Goal: Information Seeking & Learning: Learn about a topic

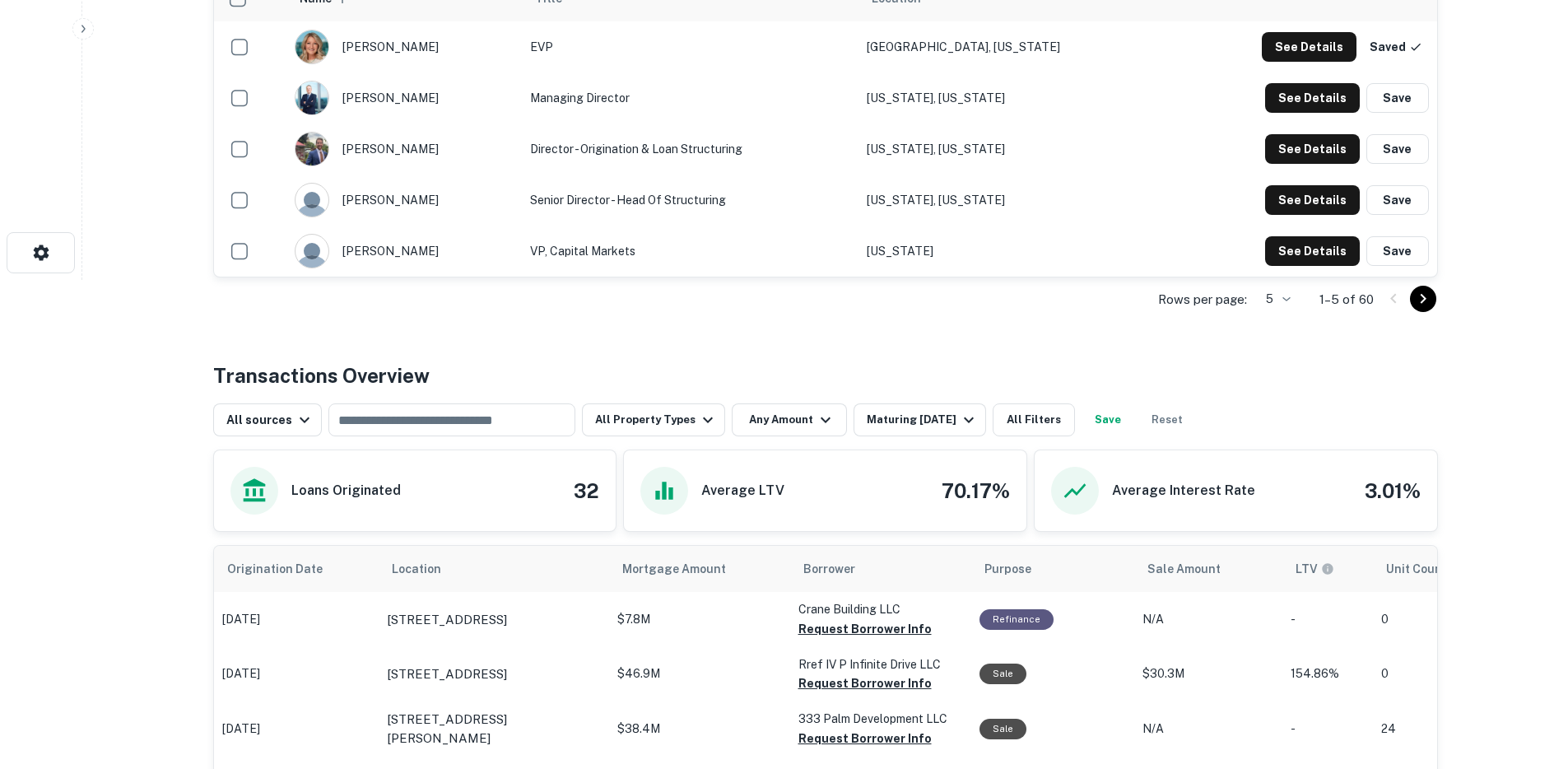
scroll to position [828, 0]
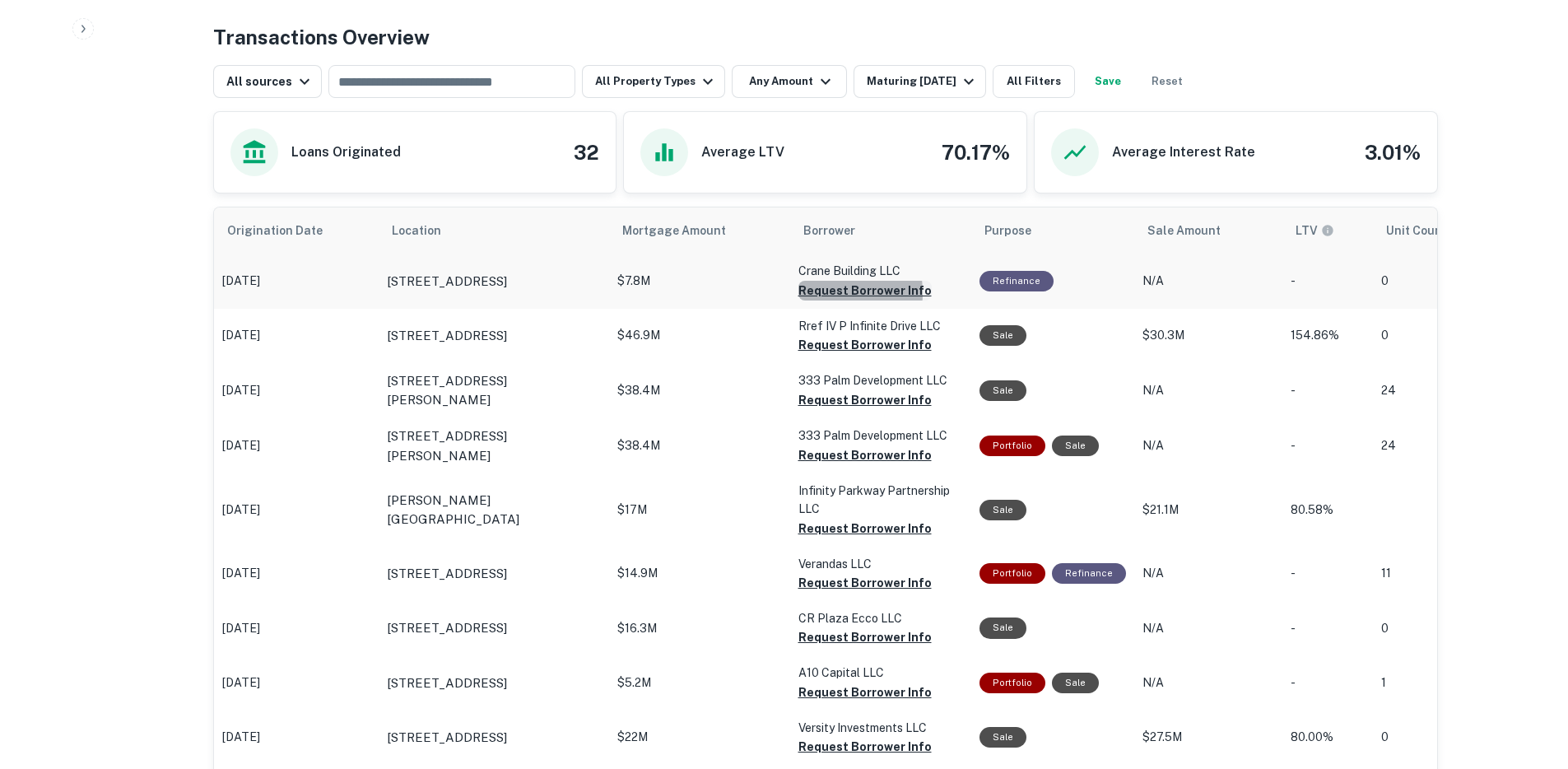
click at [815, 293] on button "Request Borrower Info" at bounding box center [866, 290] width 134 height 20
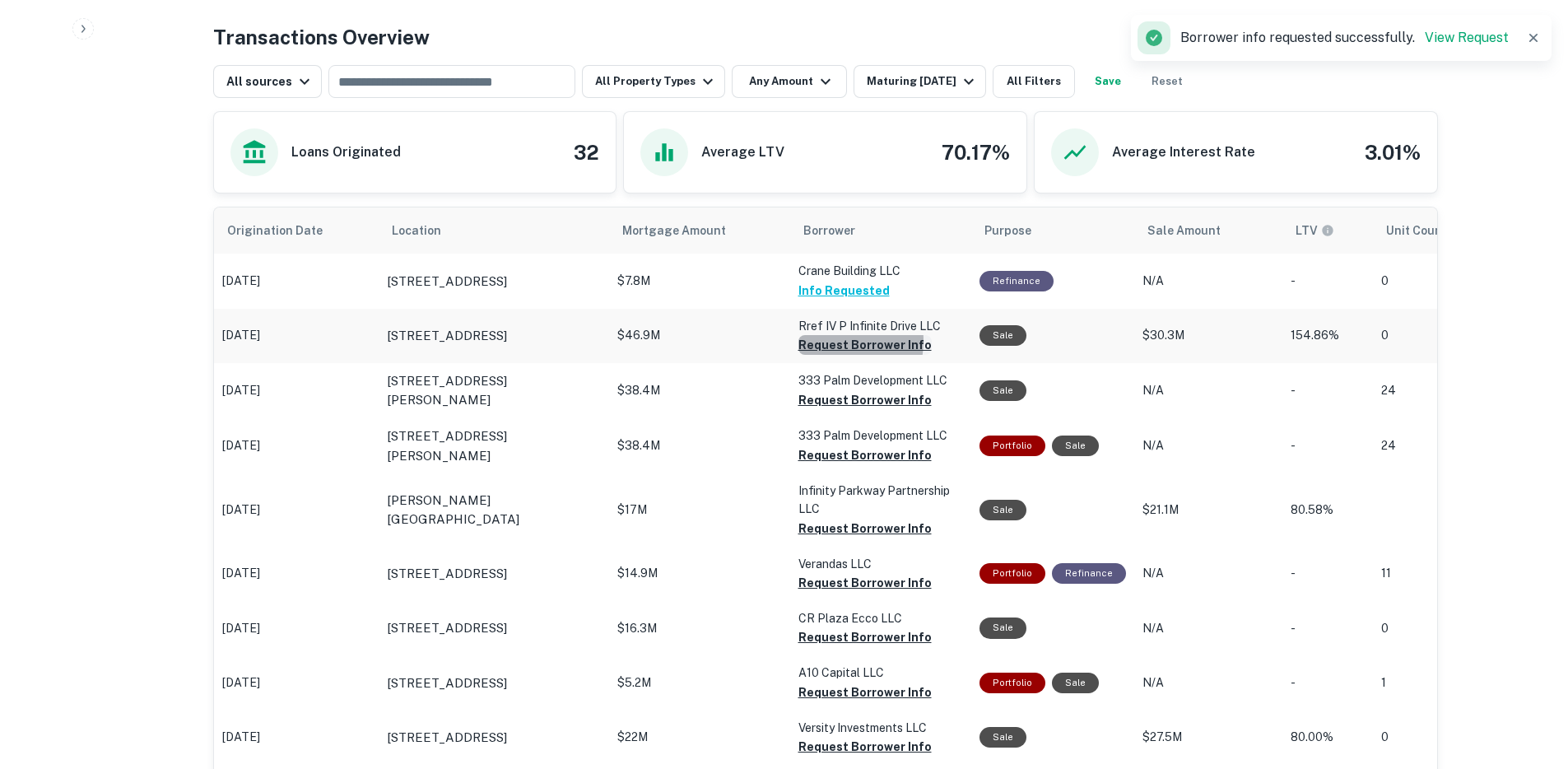
click at [824, 342] on button "Request Borrower Info" at bounding box center [866, 345] width 134 height 20
click at [828, 404] on button "Request Borrower Info" at bounding box center [866, 399] width 134 height 20
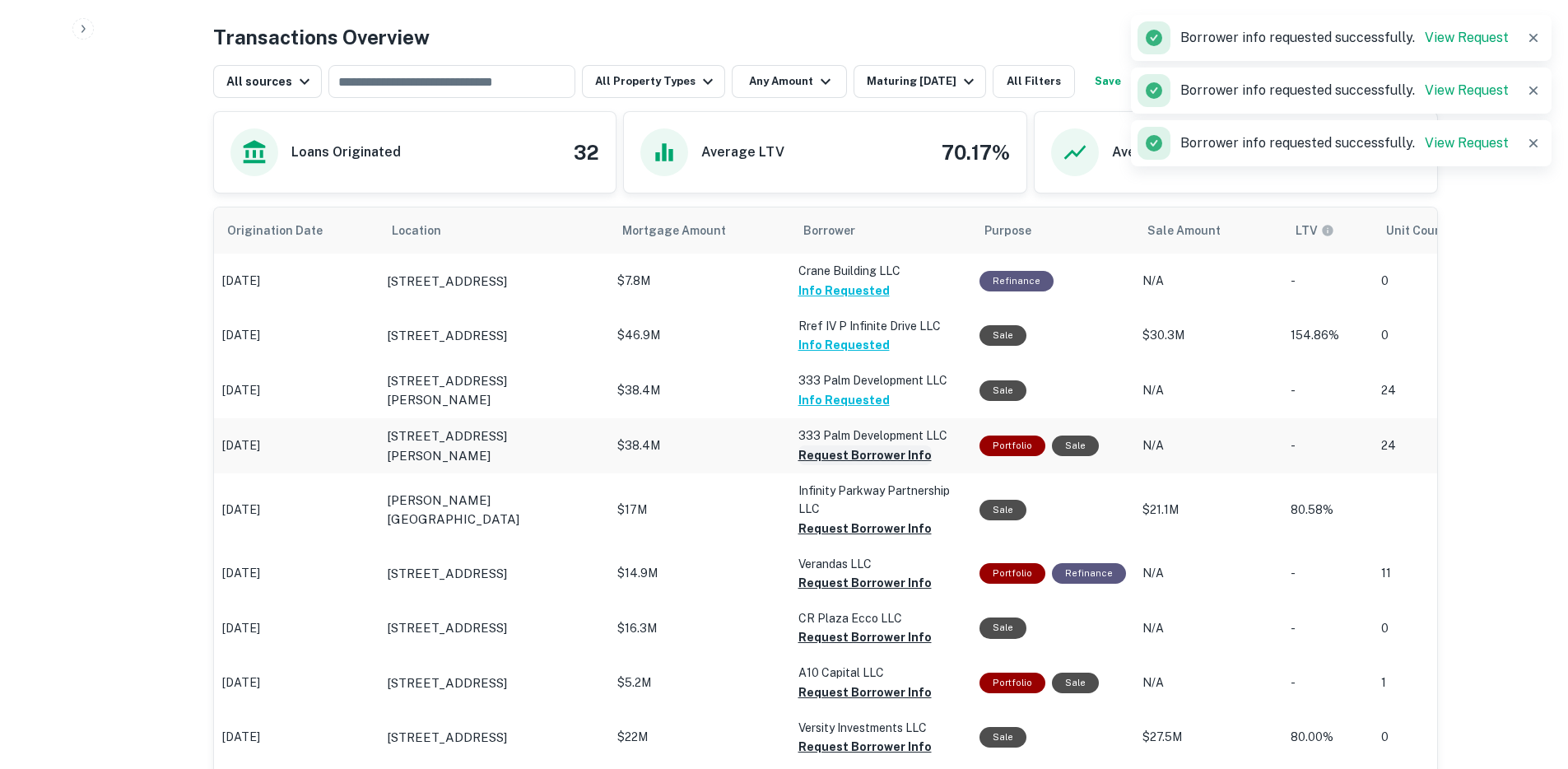
click at [823, 453] on button "Request Borrower Info" at bounding box center [866, 454] width 134 height 20
click at [821, 529] on button "Request Borrower Info" at bounding box center [866, 528] width 134 height 20
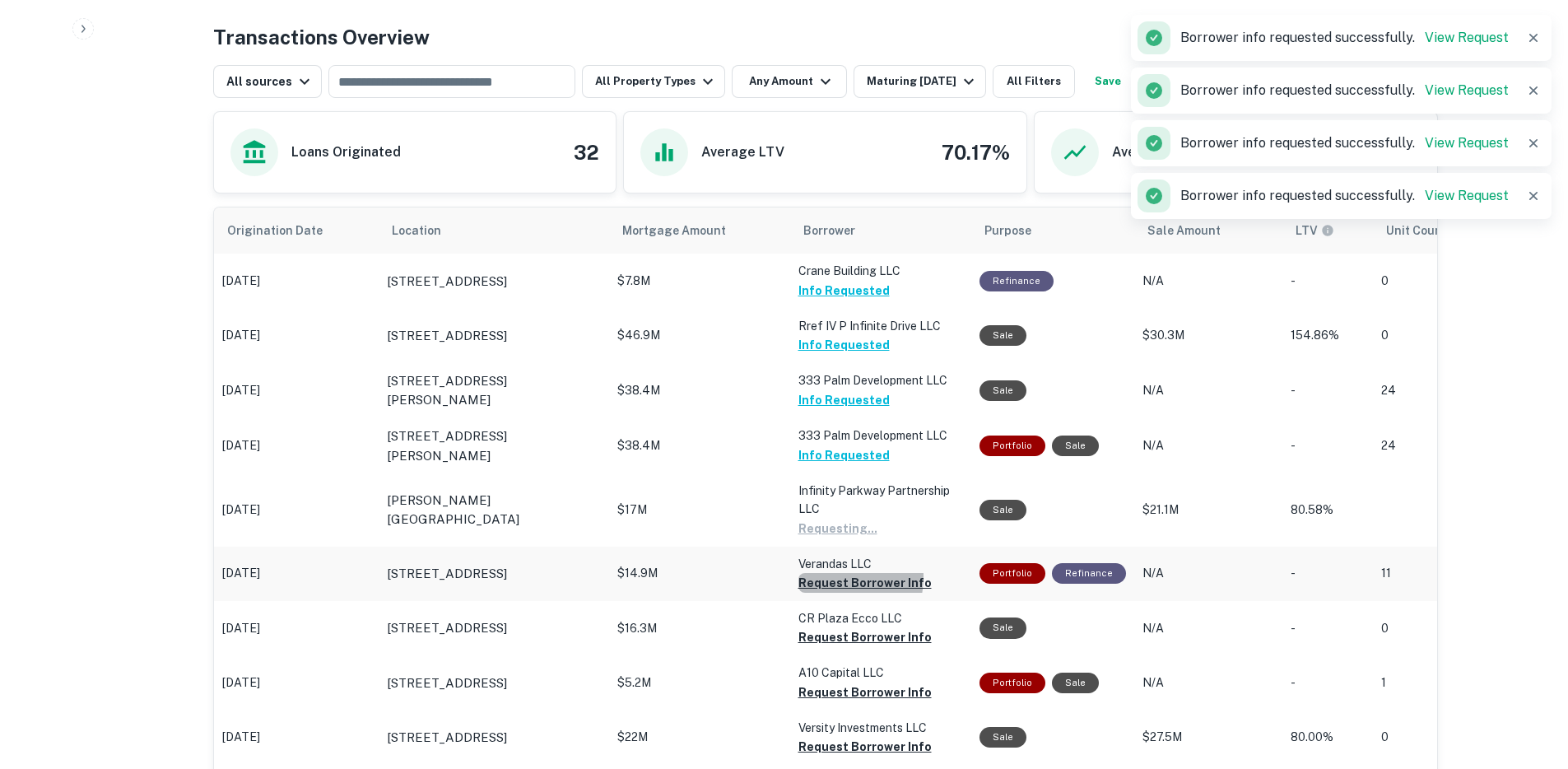
drag, startPoint x: 821, startPoint y: 577, endPoint x: 828, endPoint y: 599, distance: 23.1
click at [821, 578] on button "Request Borrower Info" at bounding box center [866, 582] width 134 height 20
click at [829, 640] on button "Request Borrower Info" at bounding box center [866, 636] width 134 height 20
click at [881, 69] on button "Maturing [DATE]" at bounding box center [920, 81] width 133 height 33
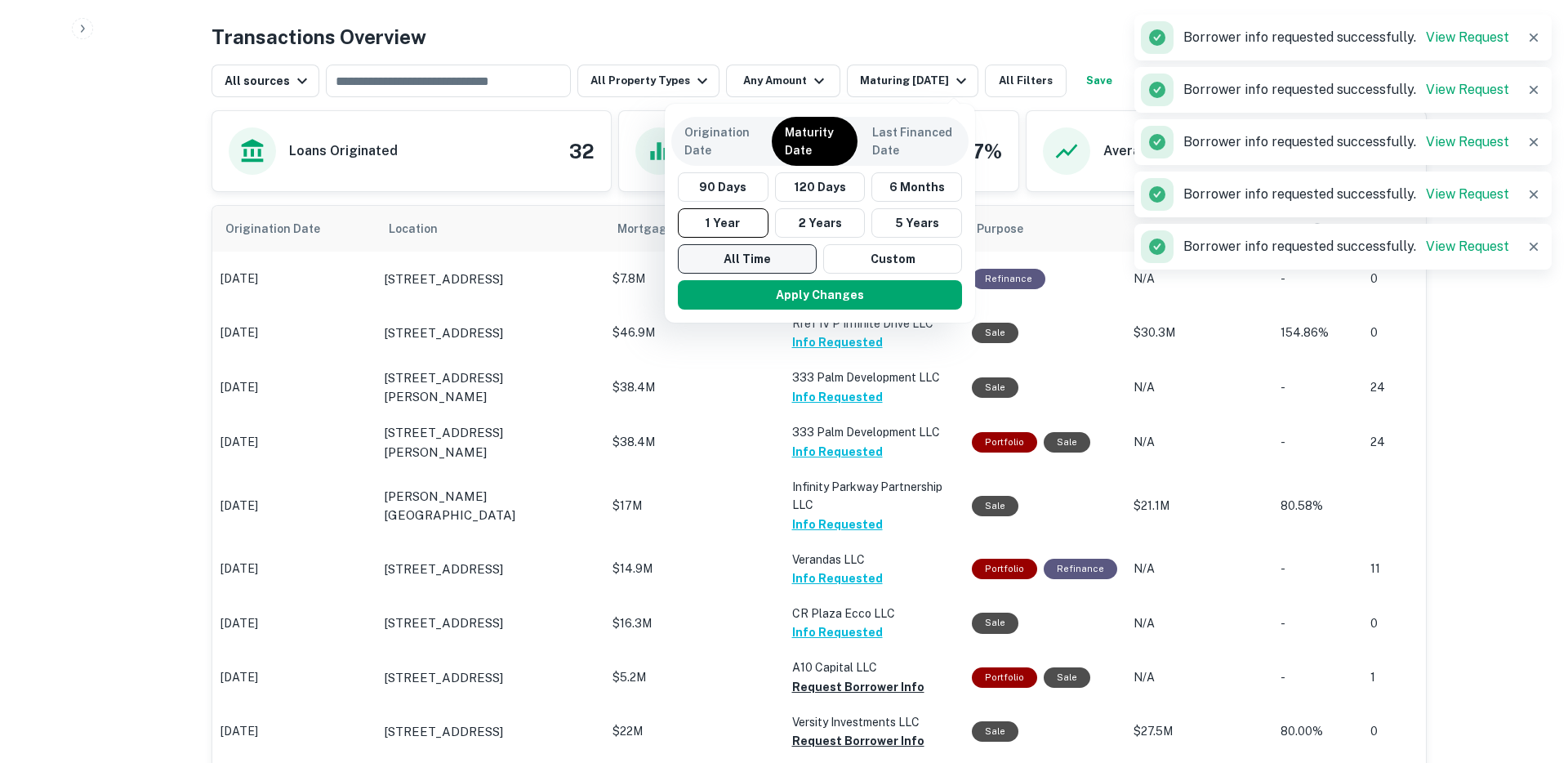
click at [760, 247] on button "All Time" at bounding box center [748, 259] width 139 height 29
click at [775, 290] on button "Apply Changes" at bounding box center [820, 295] width 284 height 29
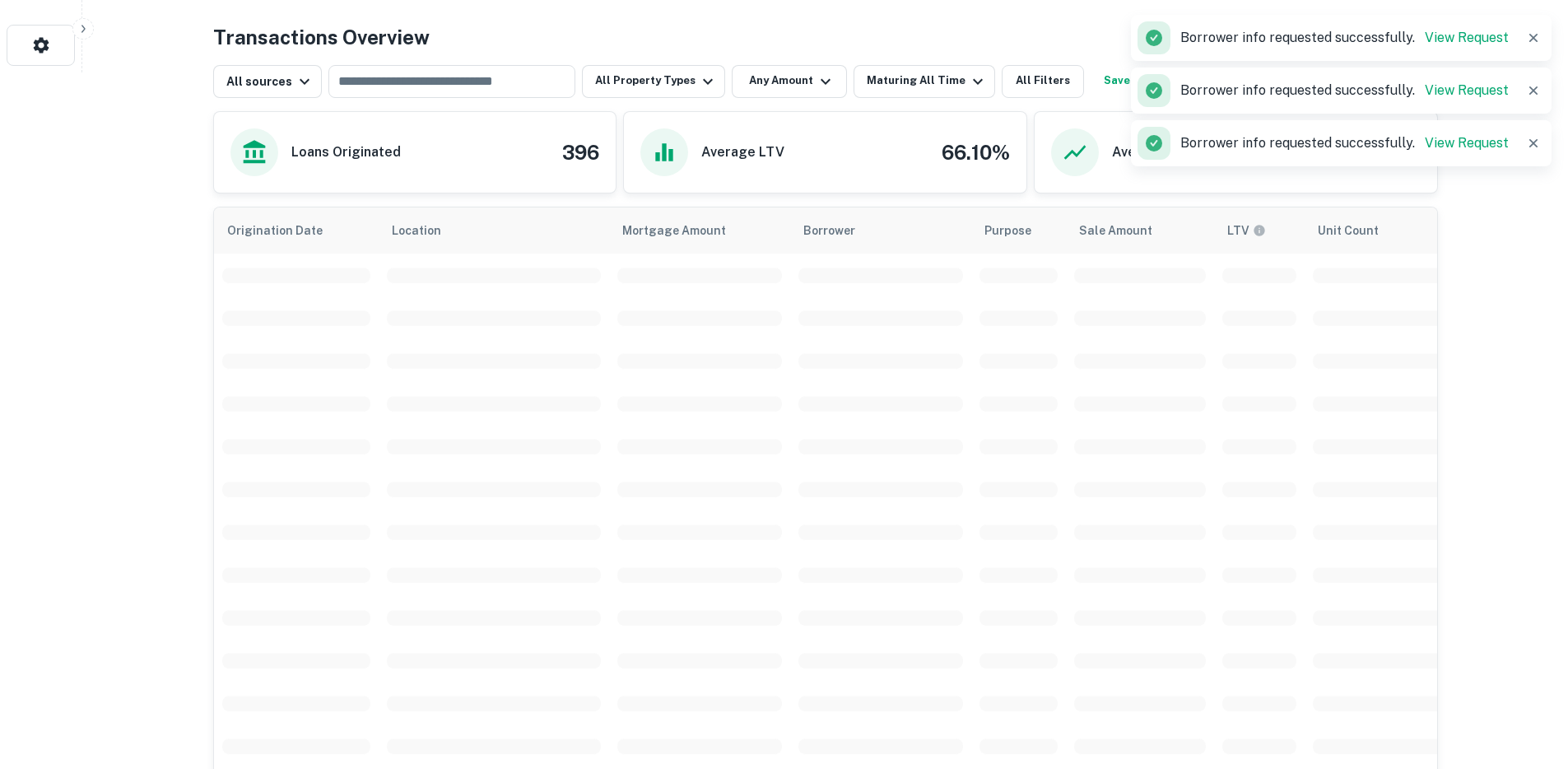
scroll to position [828, 0]
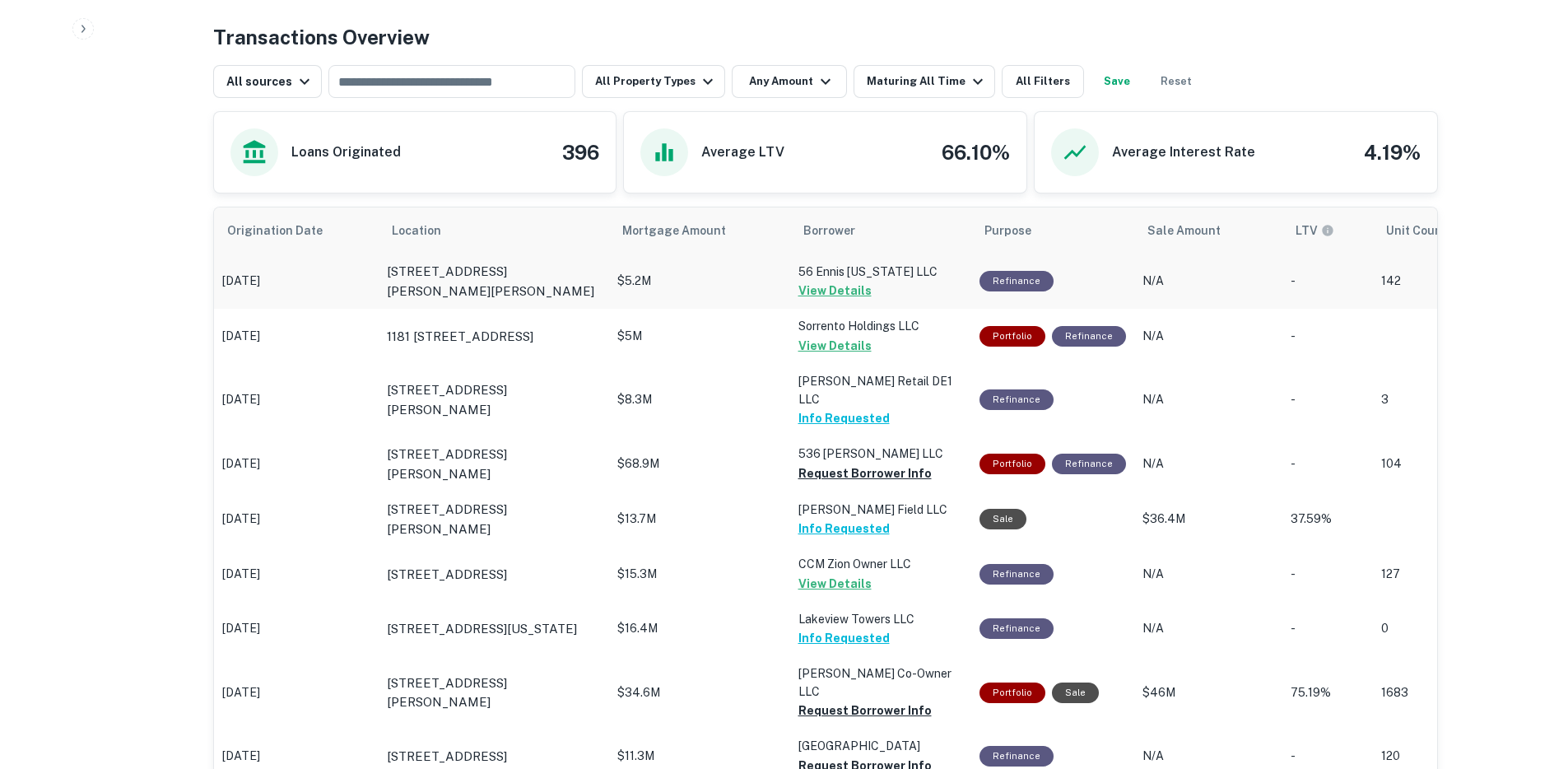
click at [714, 293] on td "$5.2M" at bounding box center [699, 280] width 181 height 55
click at [809, 289] on button "View Details" at bounding box center [835, 290] width 73 height 20
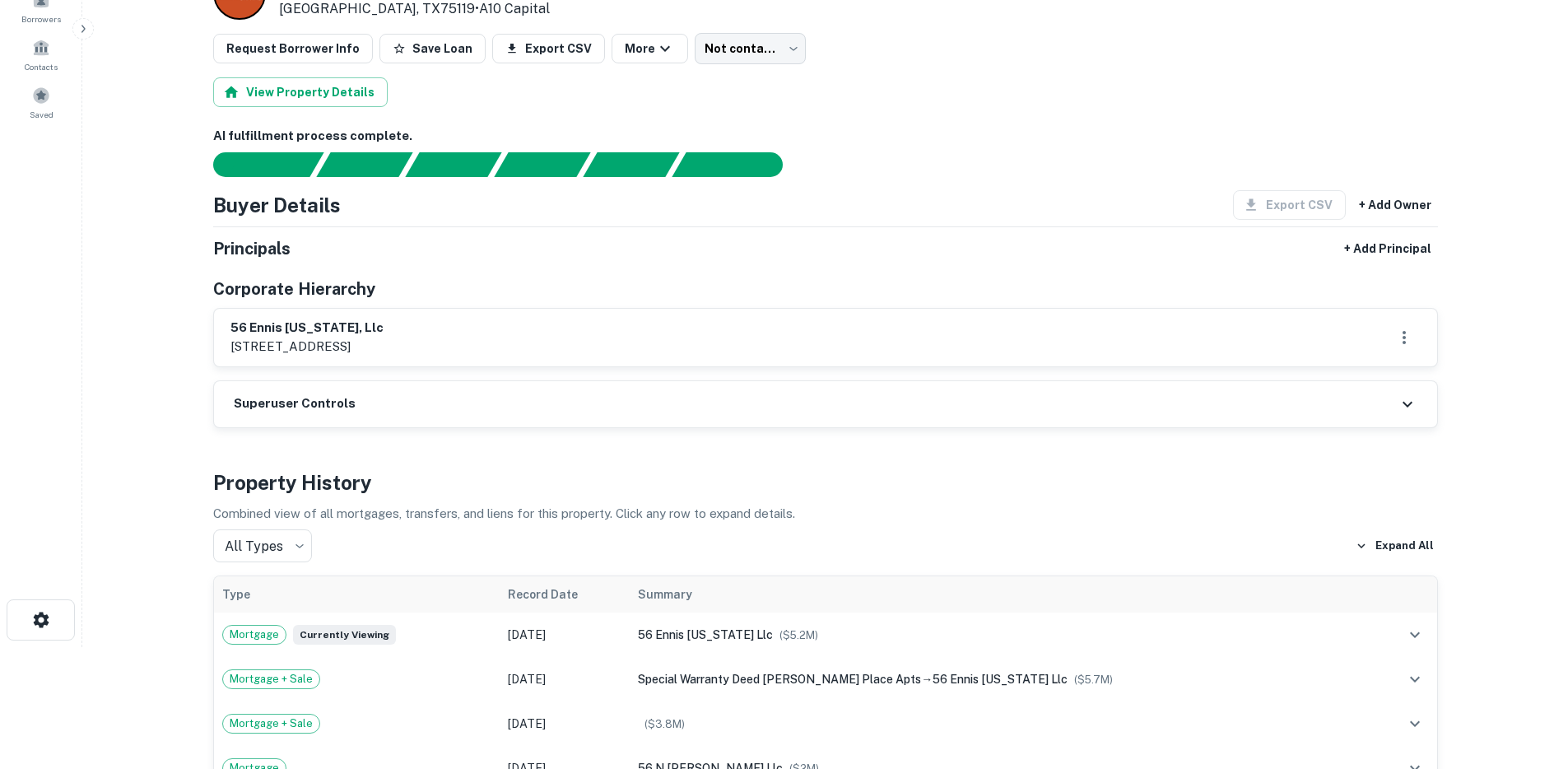
scroll to position [134, 0]
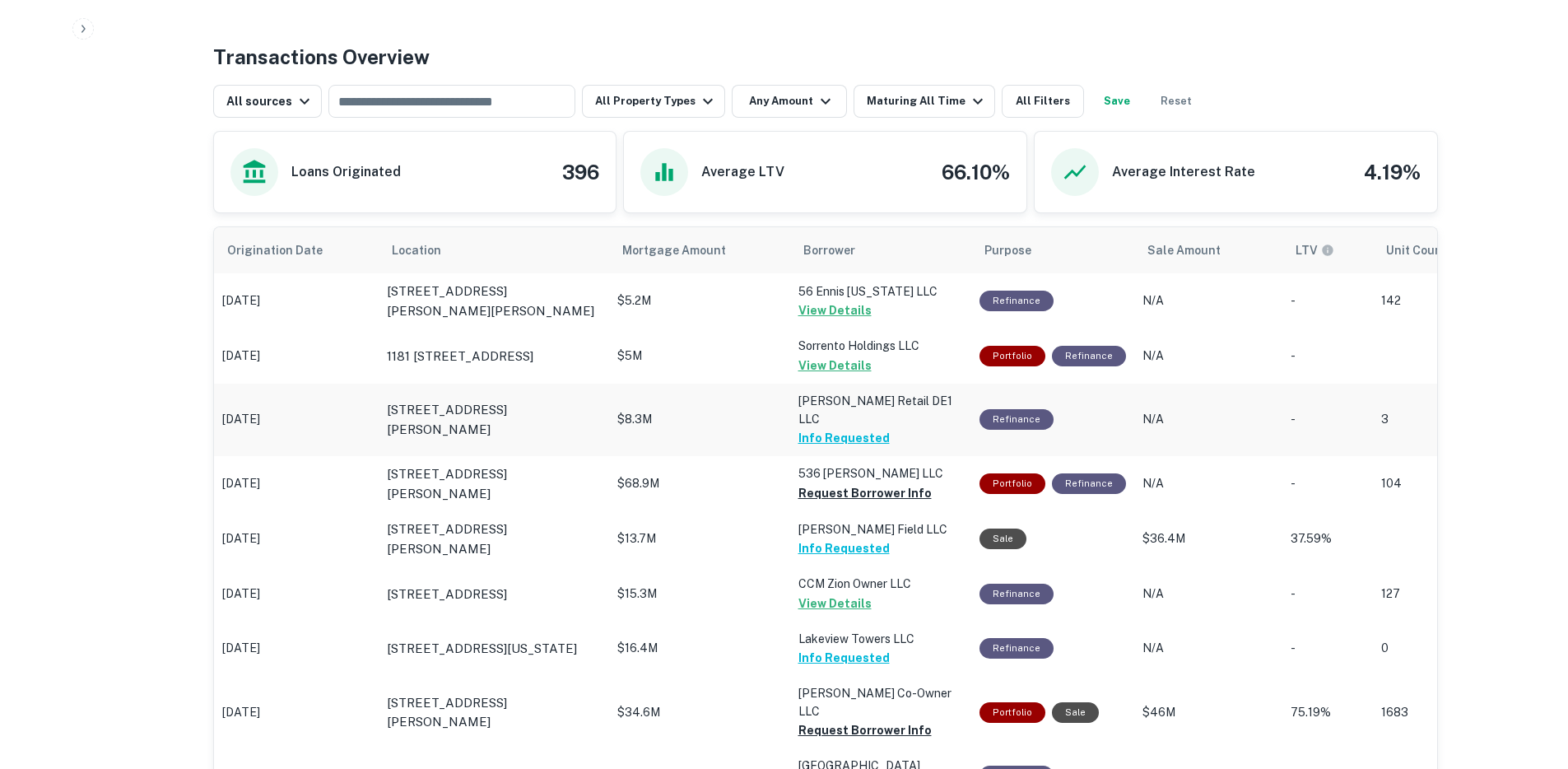
scroll to position [806, 0]
click at [814, 366] on button "View Details" at bounding box center [835, 366] width 73 height 20
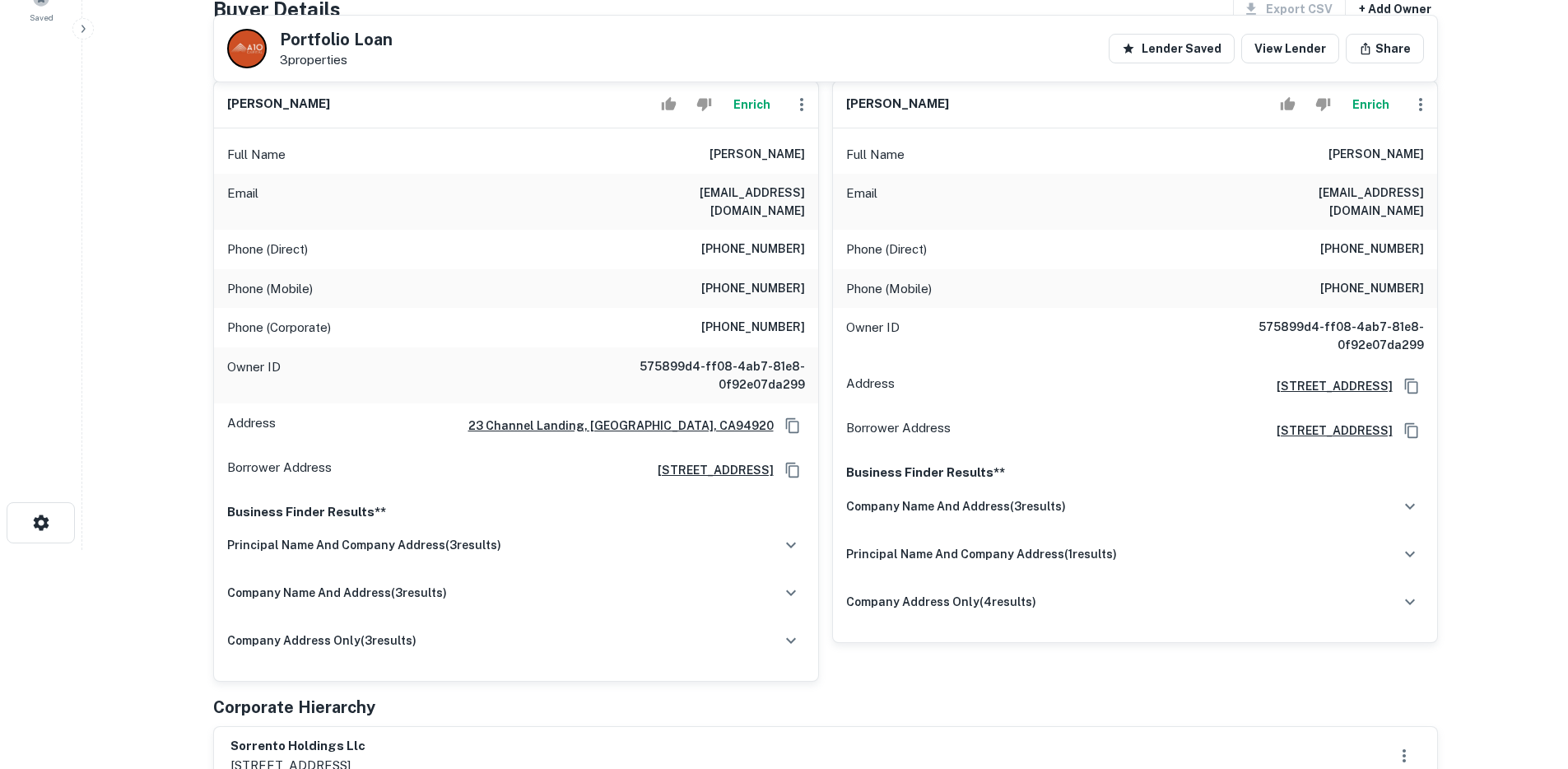
scroll to position [207, 0]
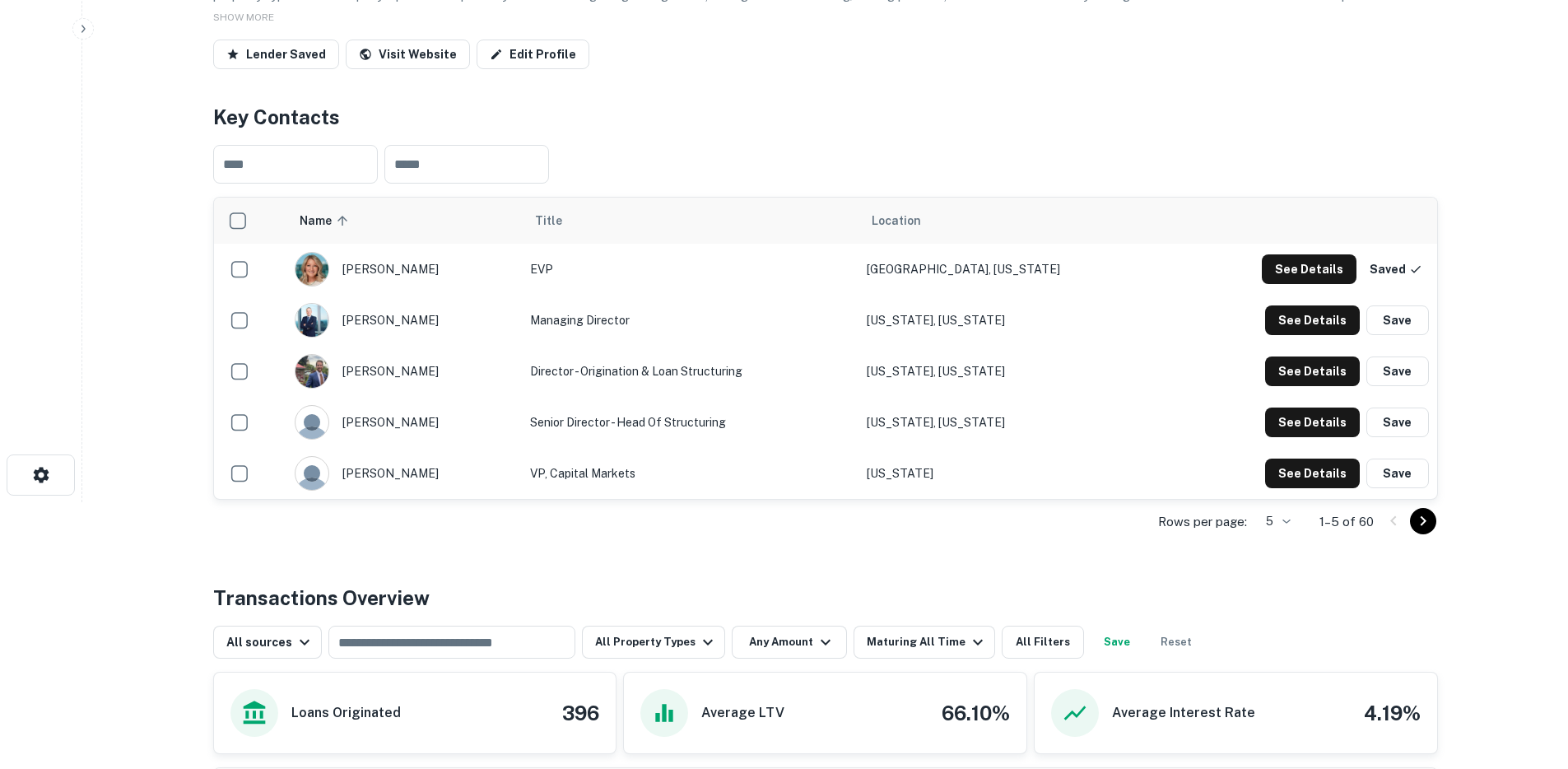
scroll to position [799, 0]
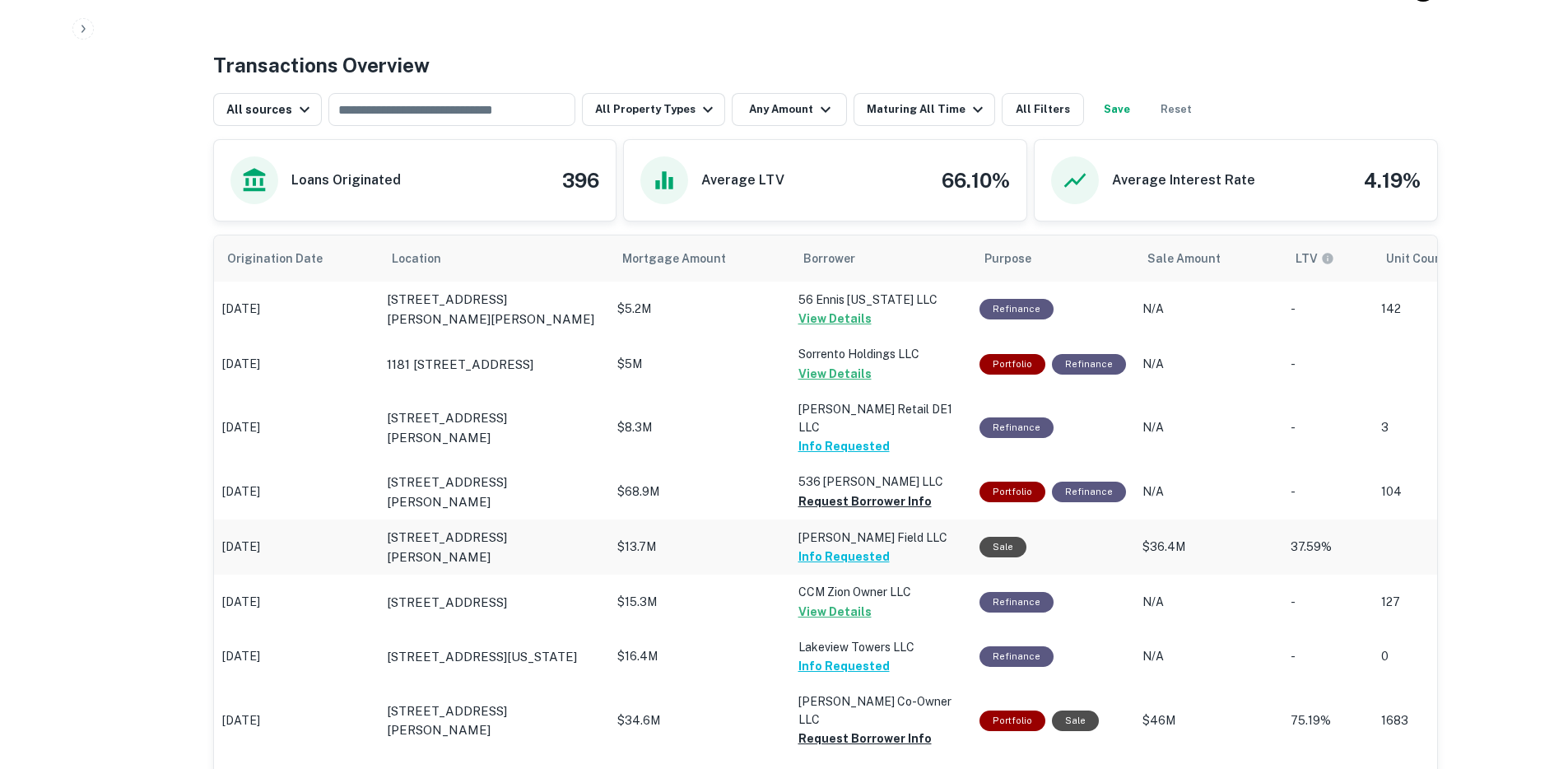
click at [828, 546] on button "Info Requested" at bounding box center [844, 555] width 91 height 20
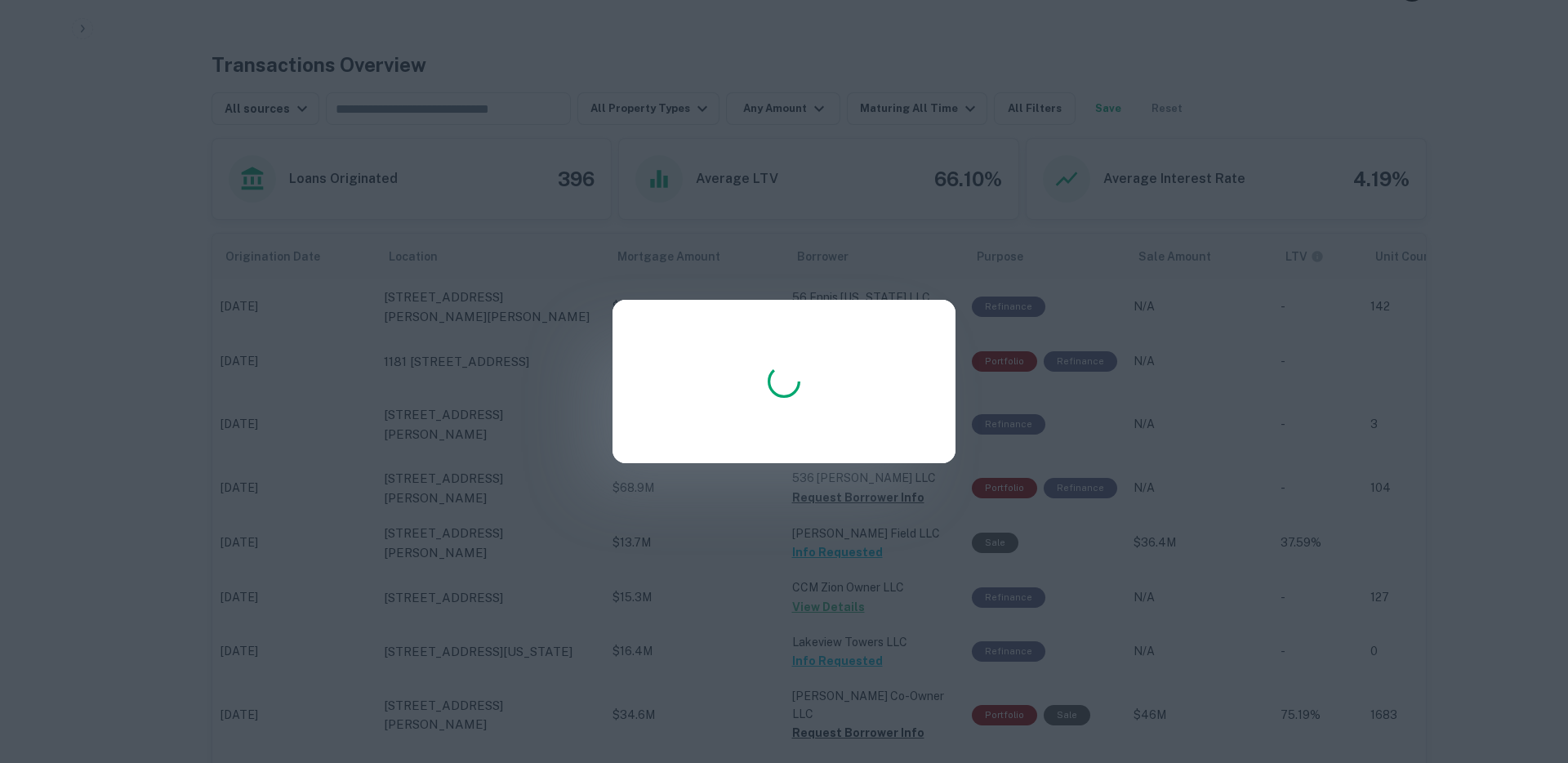
click at [773, 558] on div at bounding box center [784, 382] width 1568 height 763
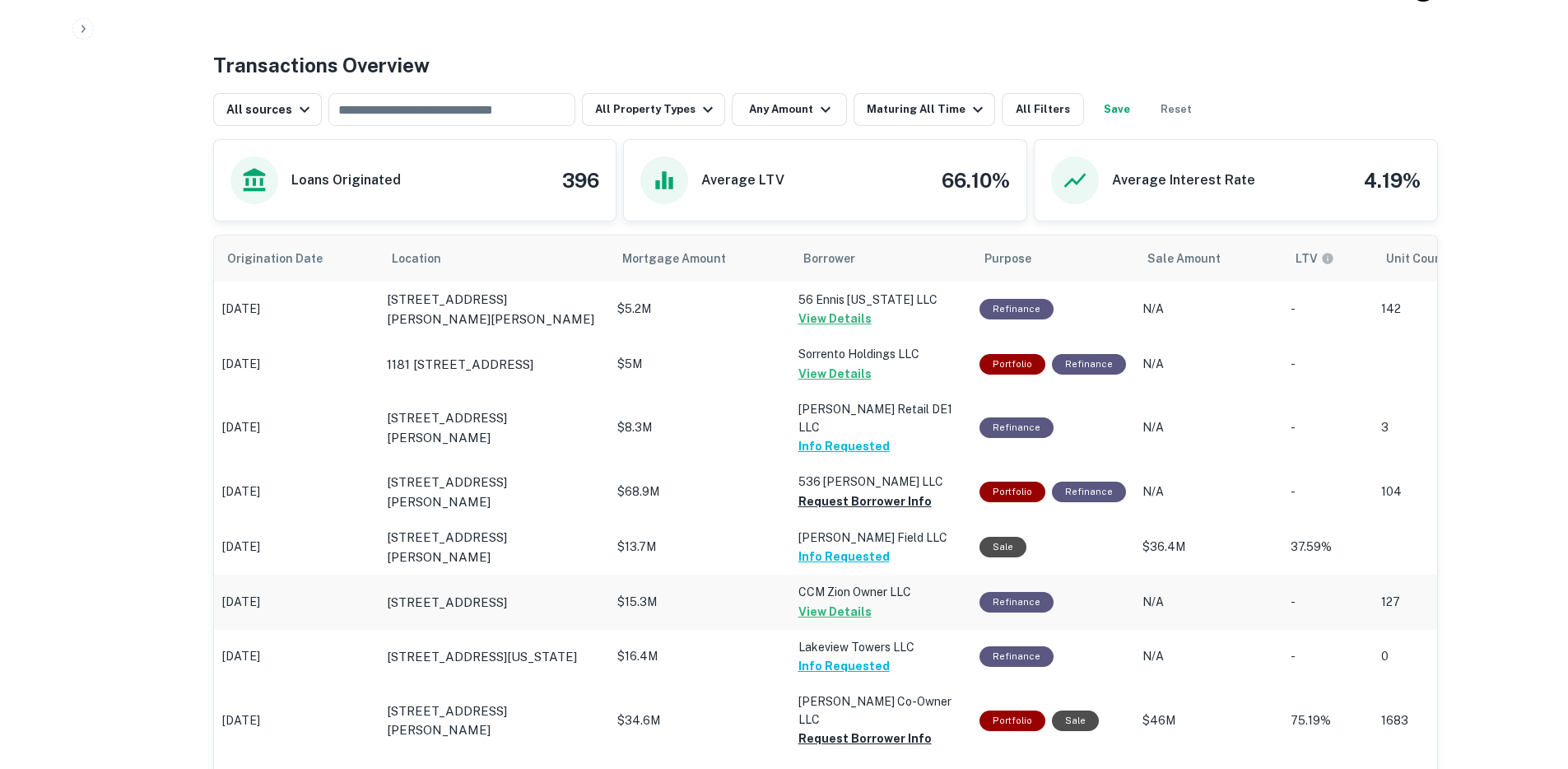
click at [820, 602] on button "View Details" at bounding box center [835, 611] width 73 height 20
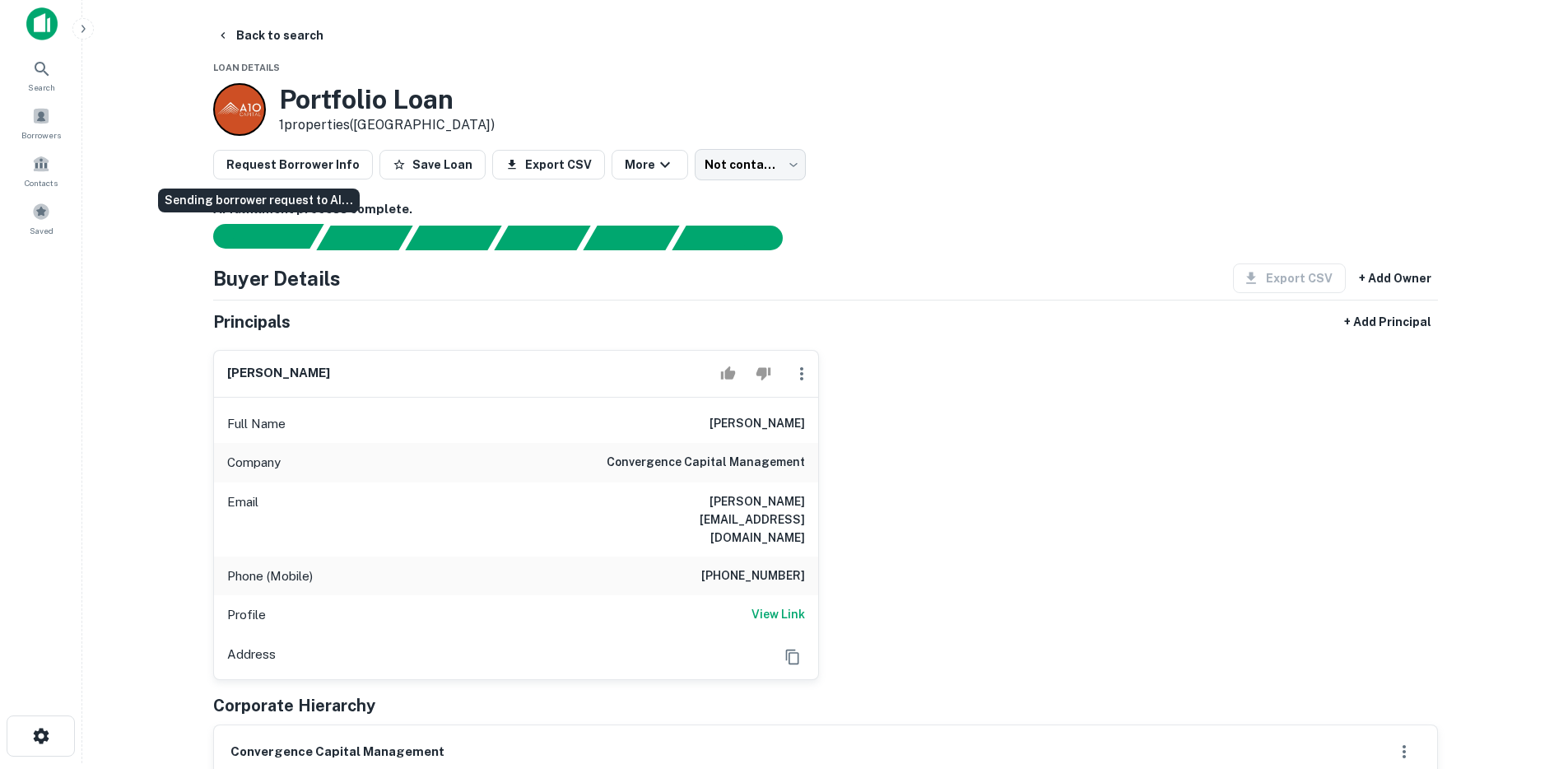
scroll to position [7, 0]
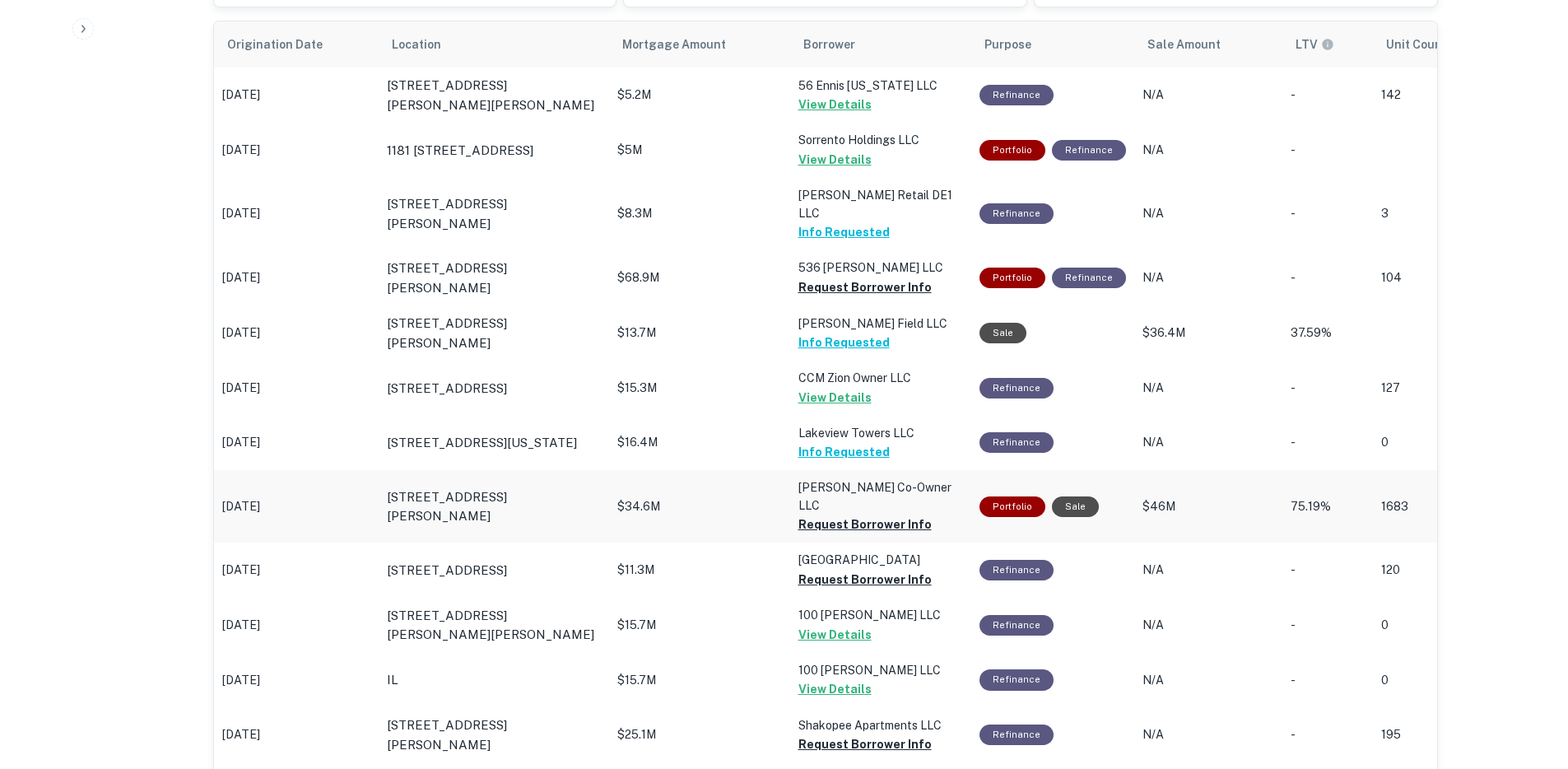
scroll to position [1014, 0]
click at [816, 624] on button "View Details" at bounding box center [835, 633] width 73 height 20
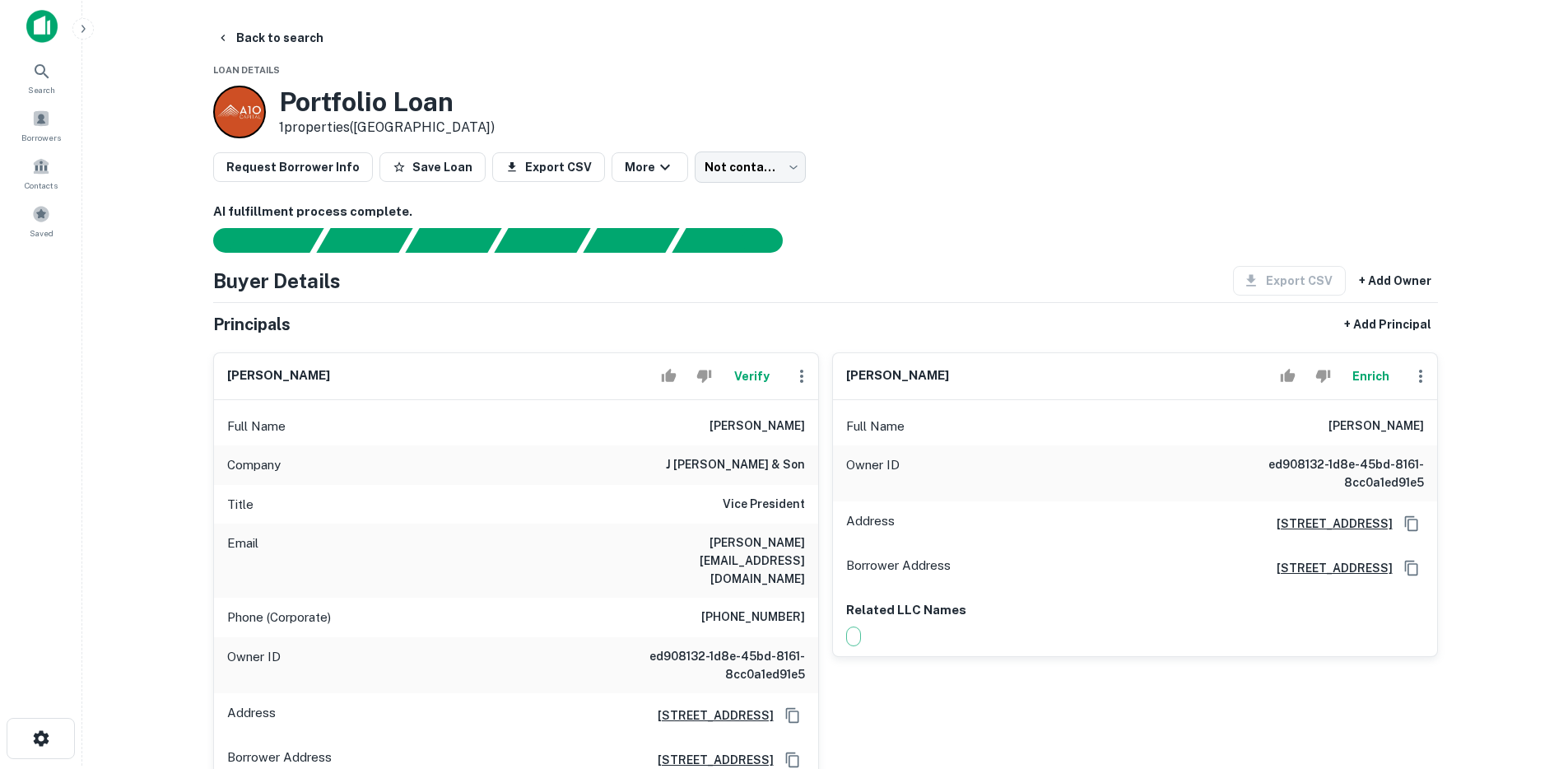
scroll to position [37, 0]
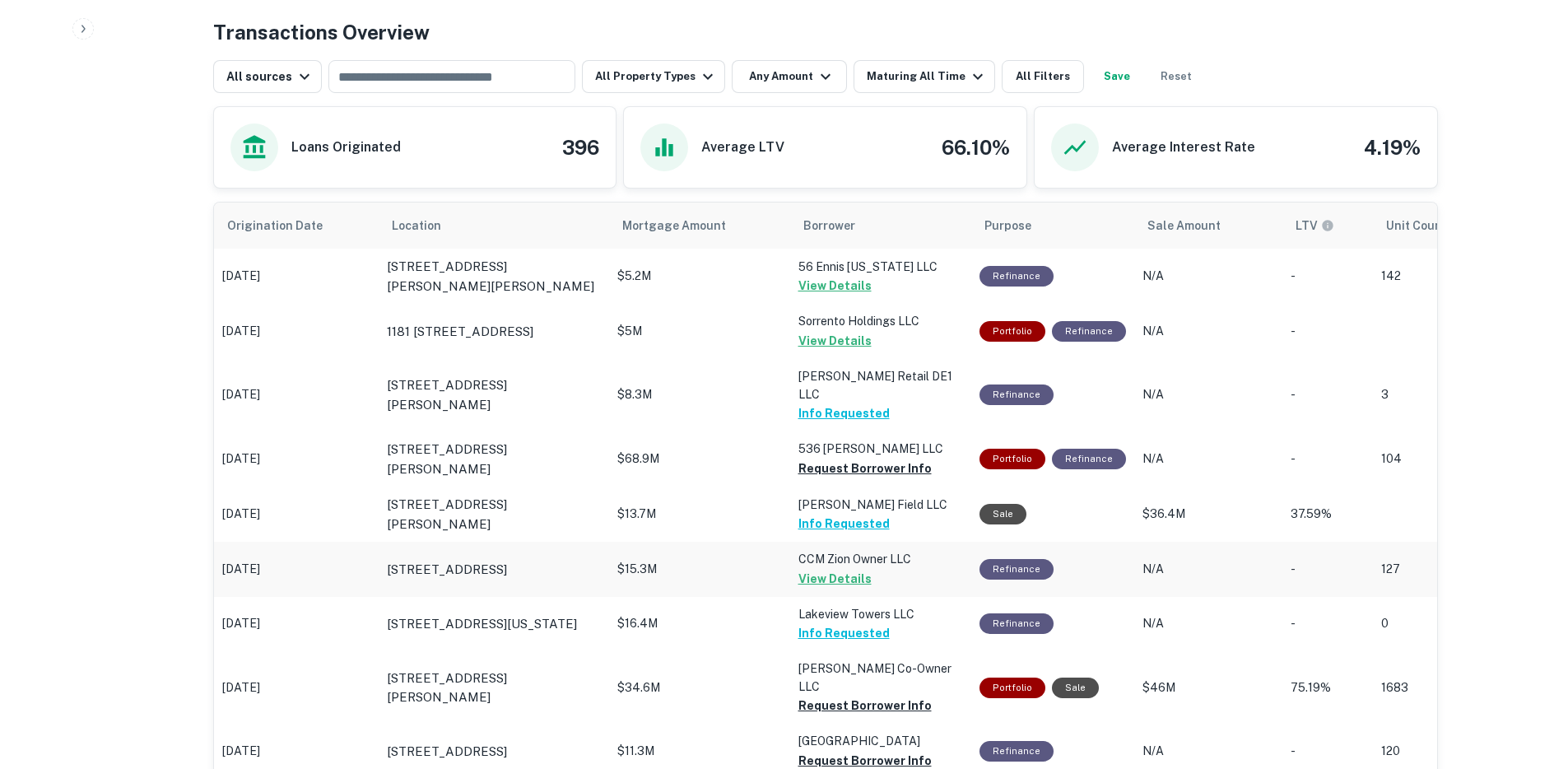
scroll to position [1066, 0]
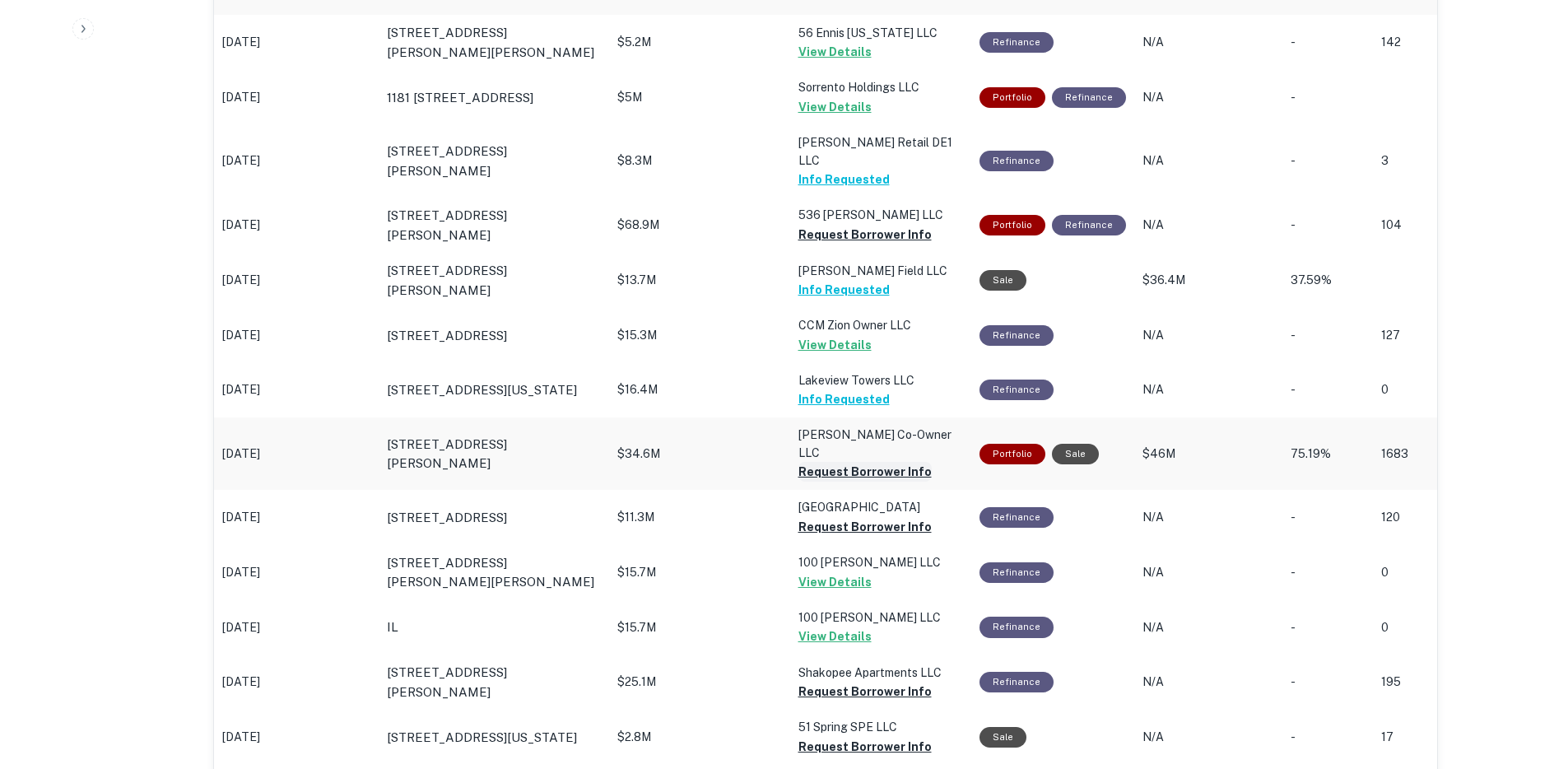
click at [834, 462] on button "Request Borrower Info" at bounding box center [866, 471] width 134 height 20
click at [830, 517] on button "Request Borrower Info" at bounding box center [866, 527] width 134 height 20
click at [755, 338] on td "$15.3M" at bounding box center [699, 334] width 181 height 54
click at [822, 335] on button "View Details" at bounding box center [835, 345] width 73 height 20
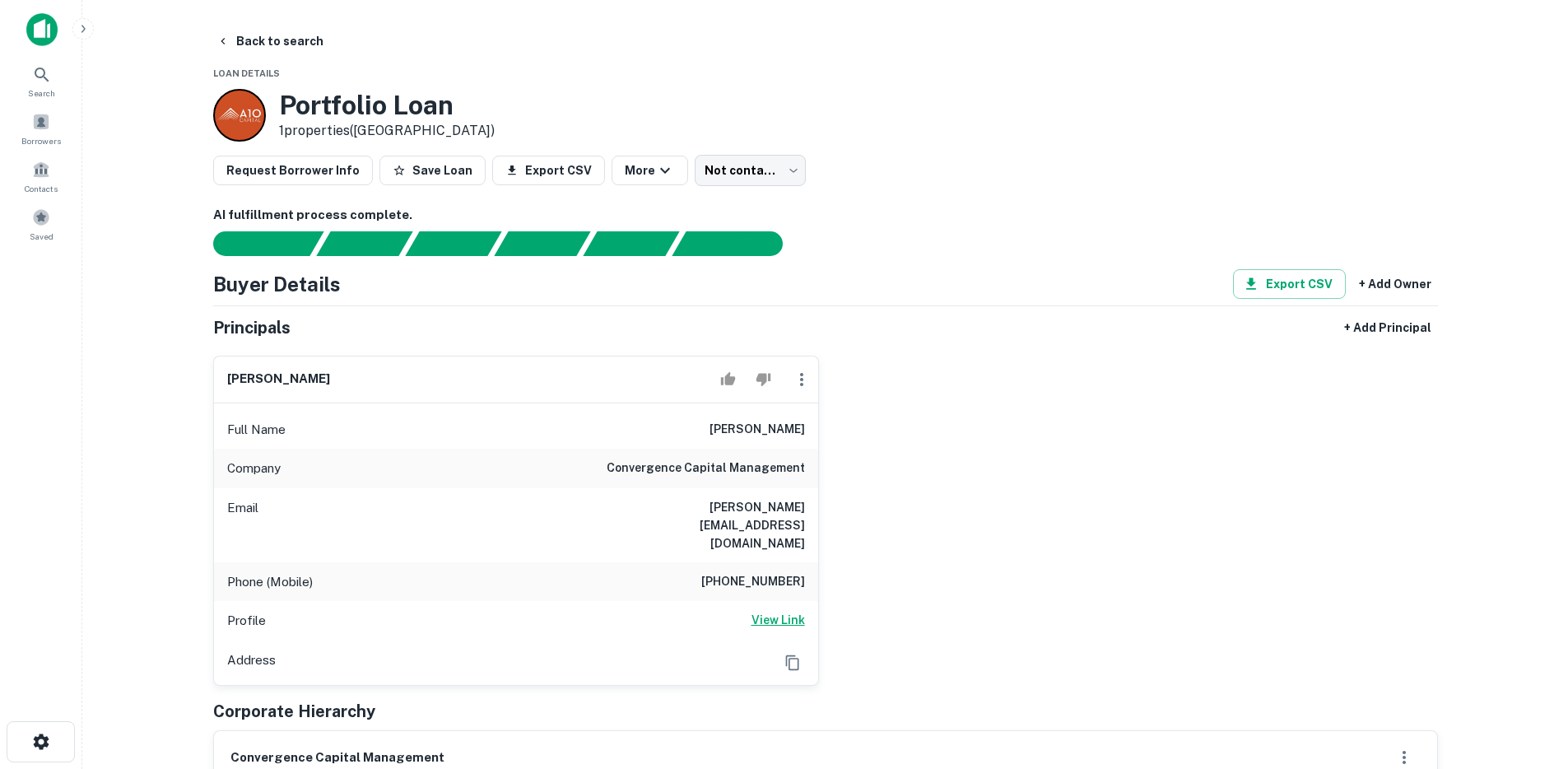
click at [769, 611] on h6 "View Link" at bounding box center [778, 619] width 54 height 18
click at [42, 31] on img at bounding box center [42, 29] width 32 height 33
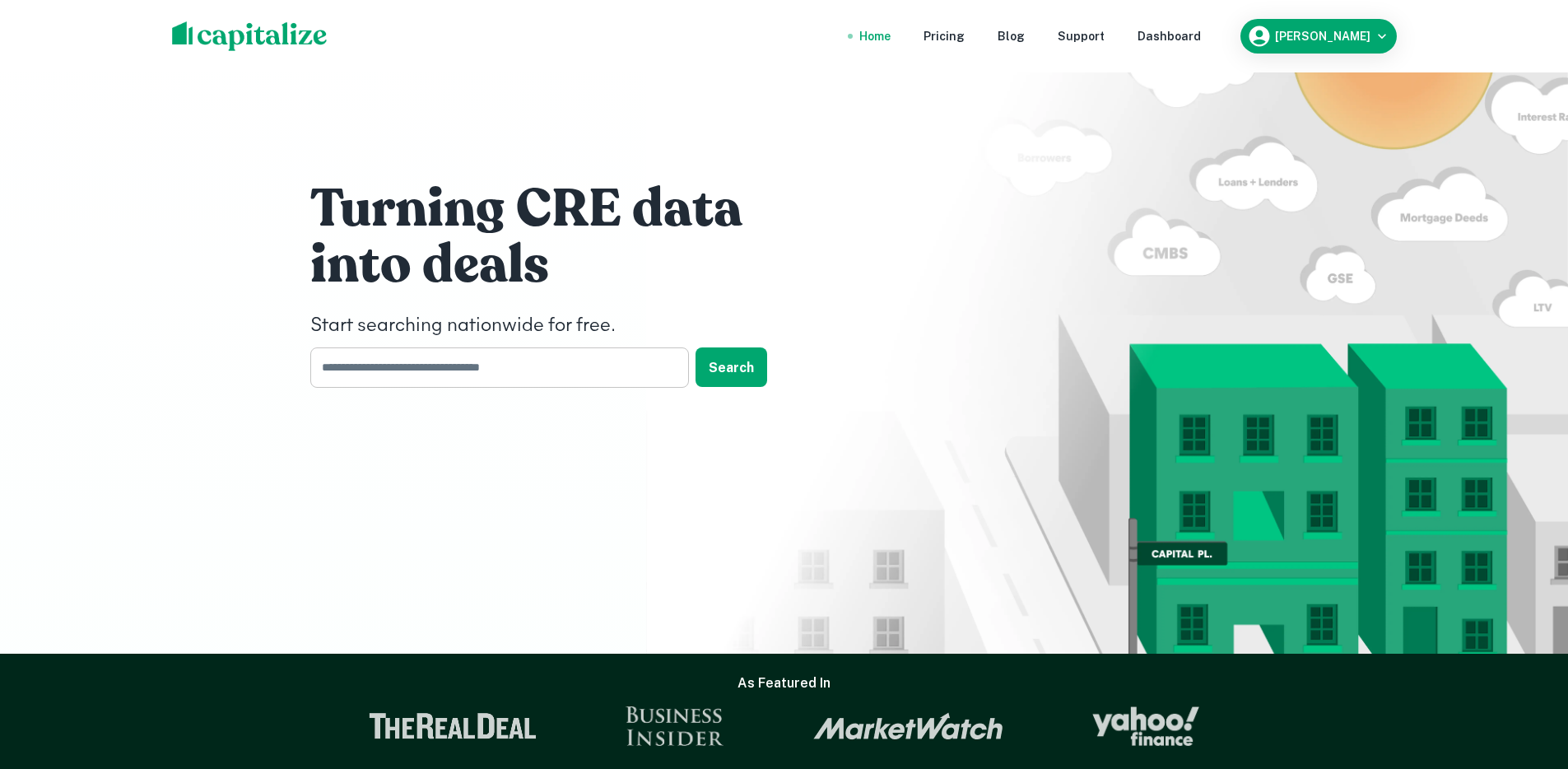
click at [387, 360] on input "text" at bounding box center [493, 367] width 367 height 40
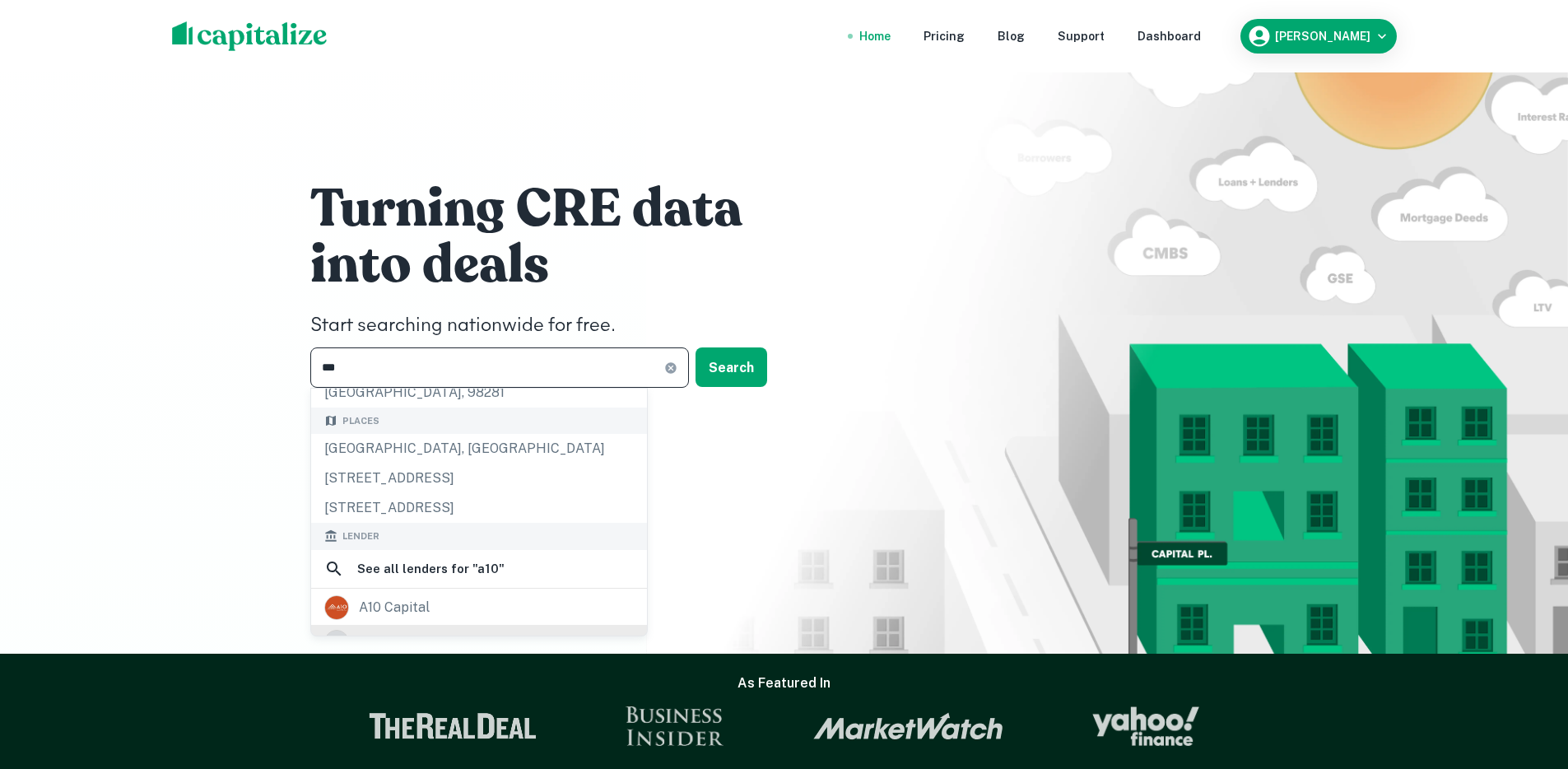
scroll to position [293, 0]
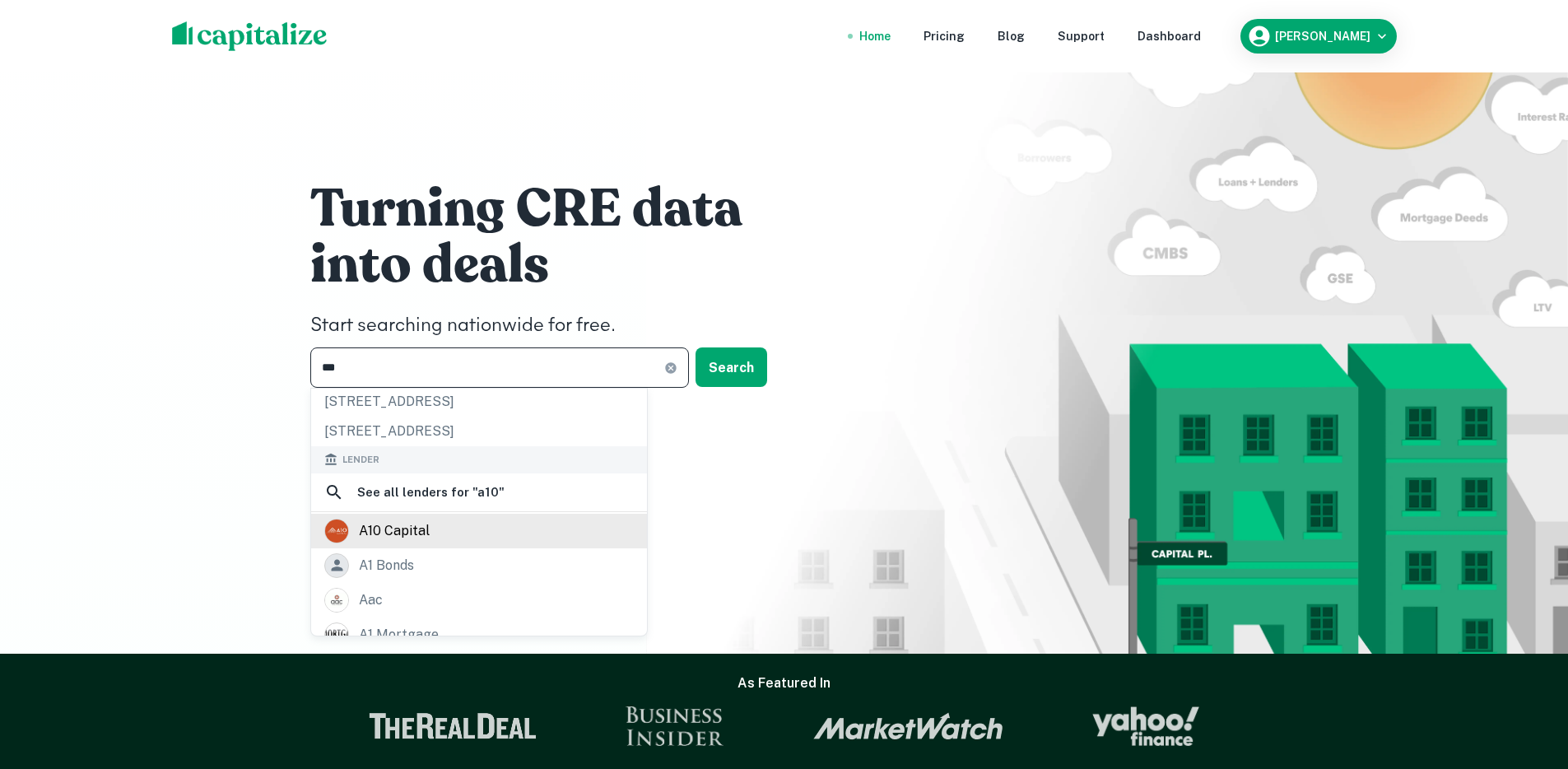
type input "***"
click at [403, 518] on div "a10 capital" at bounding box center [394, 530] width 71 height 25
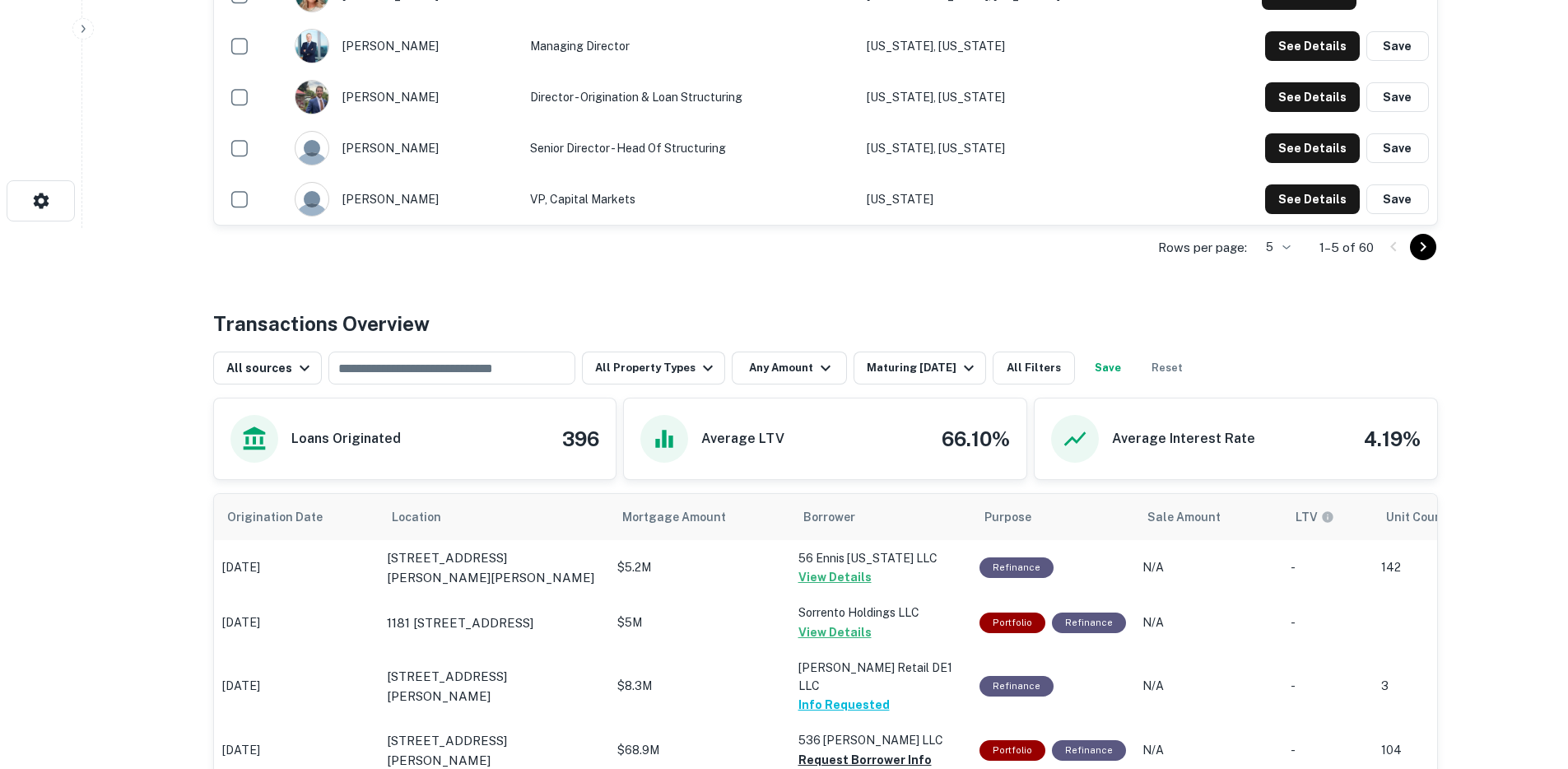
scroll to position [766, 0]
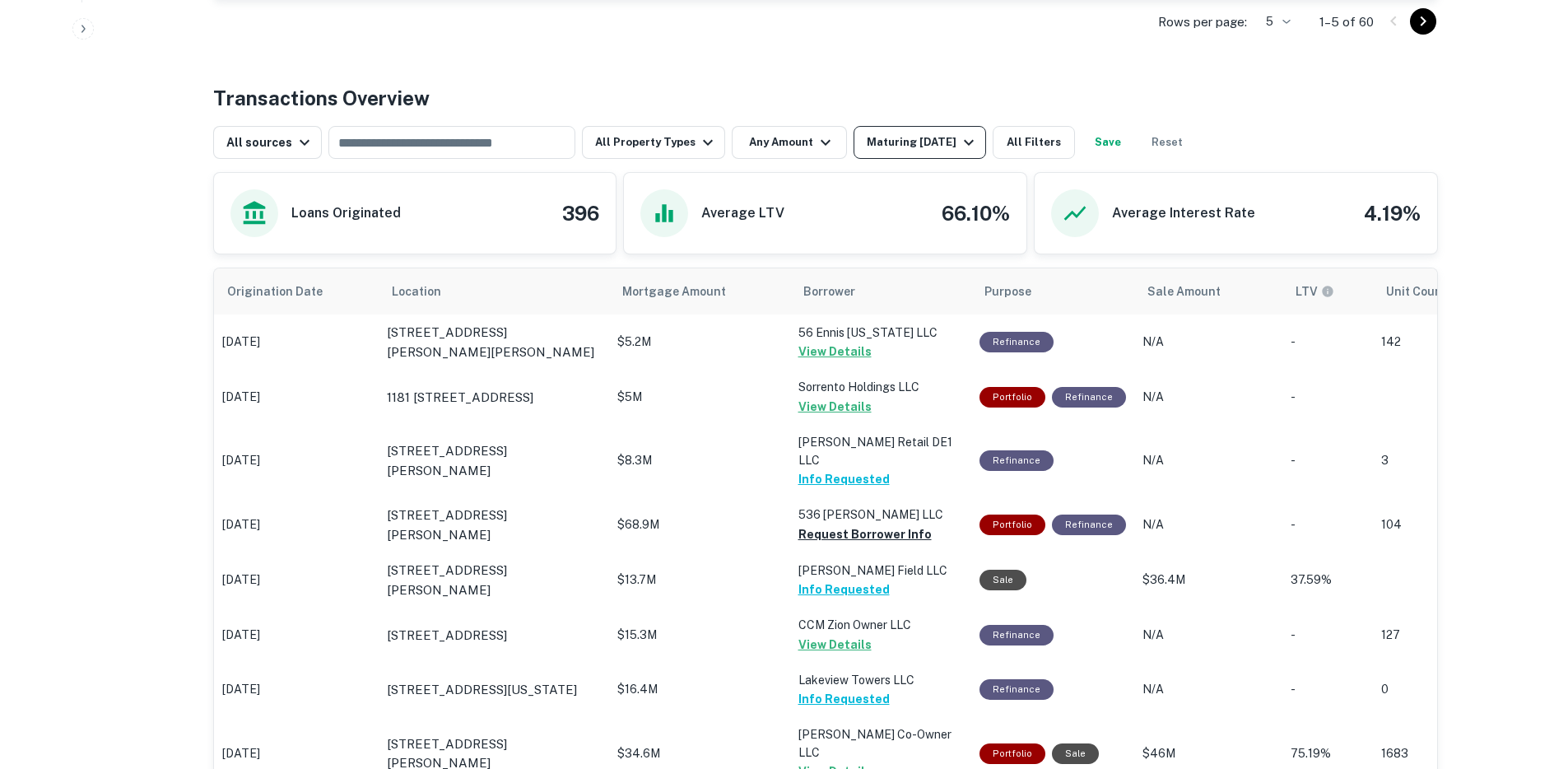
click at [924, 141] on div "Maturing [DATE]" at bounding box center [922, 142] width 112 height 20
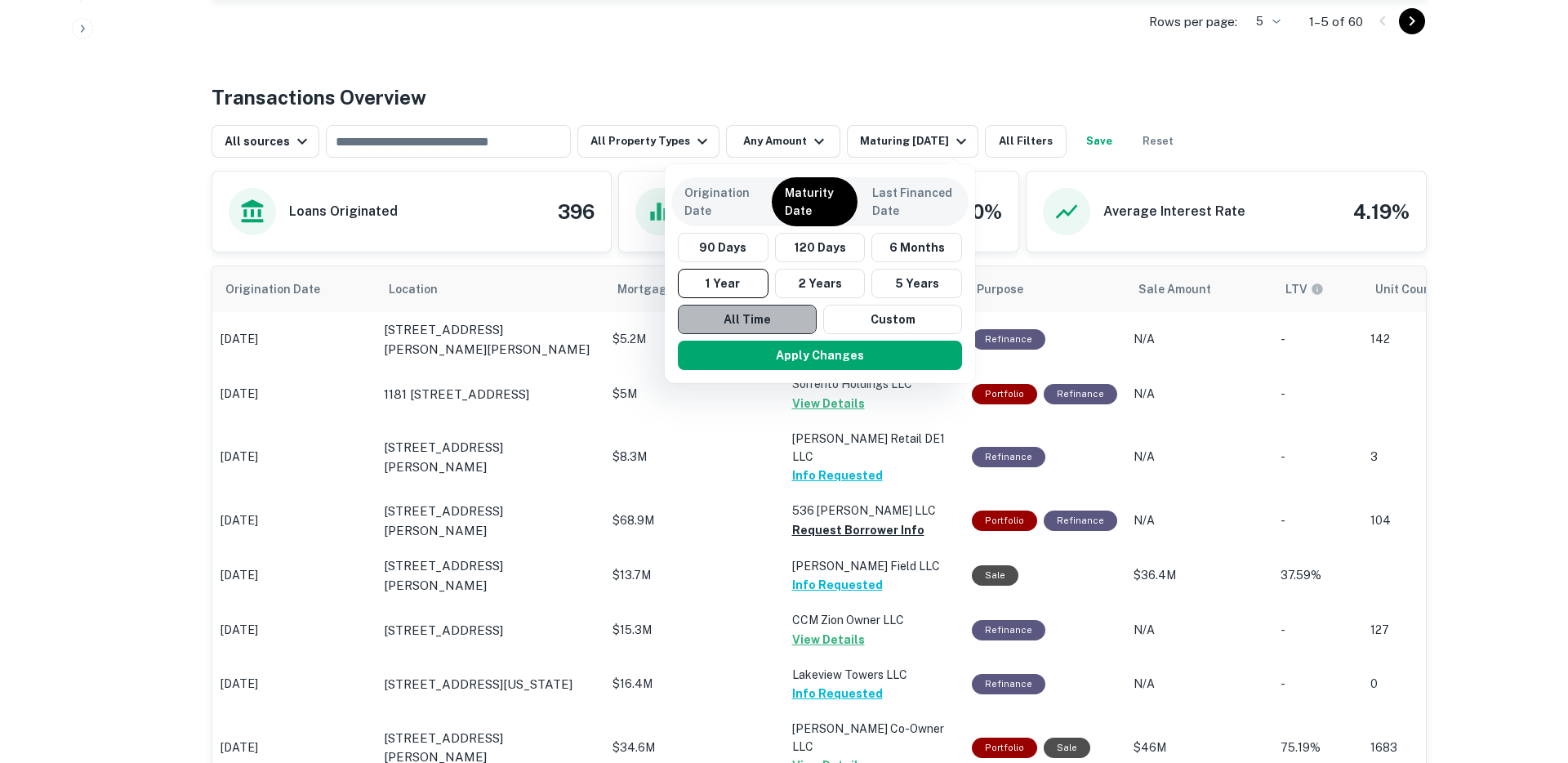
click at [746, 311] on button "All Time" at bounding box center [748, 320] width 139 height 29
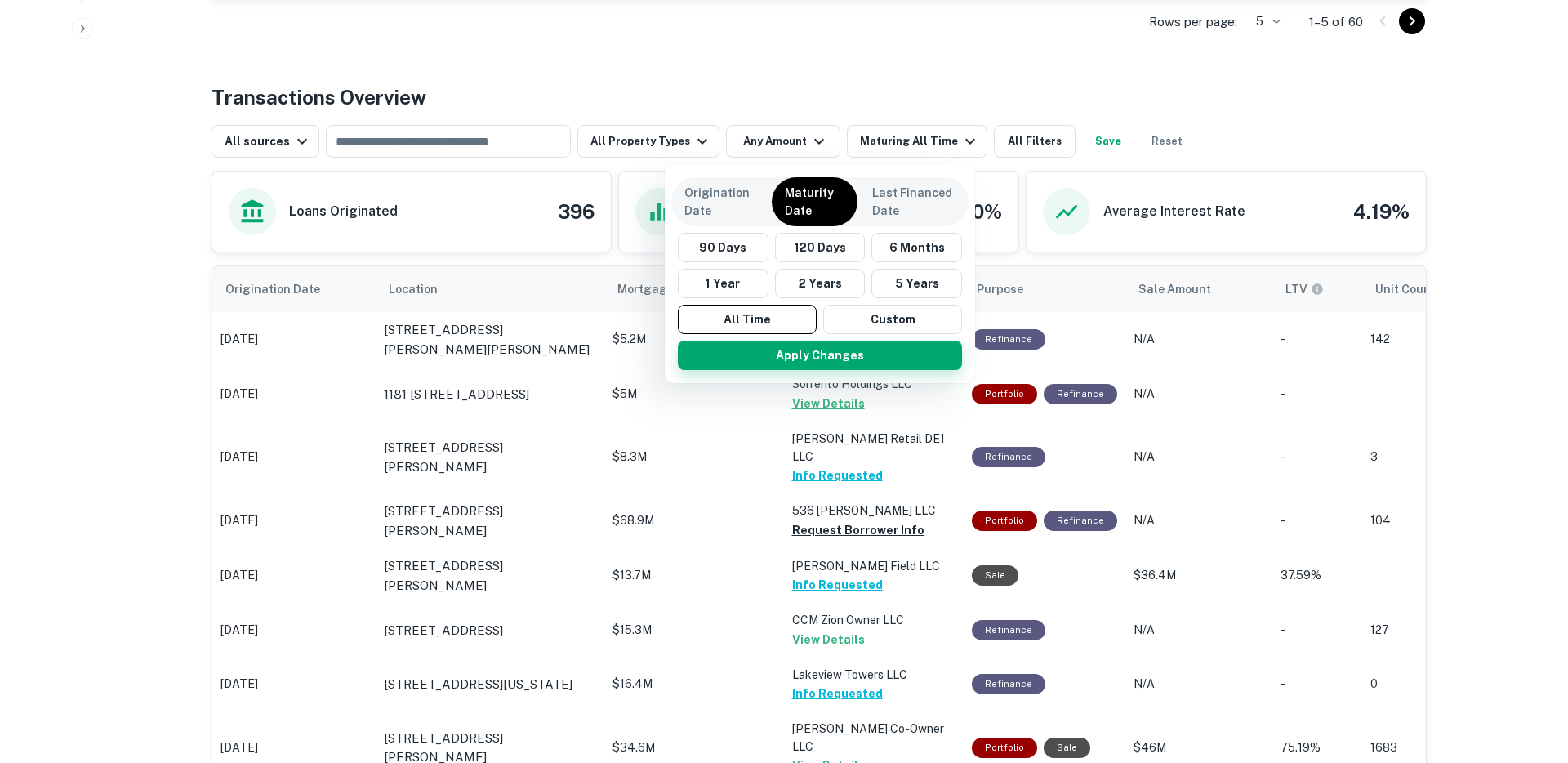
click at [767, 351] on button "Apply Changes" at bounding box center [820, 356] width 284 height 29
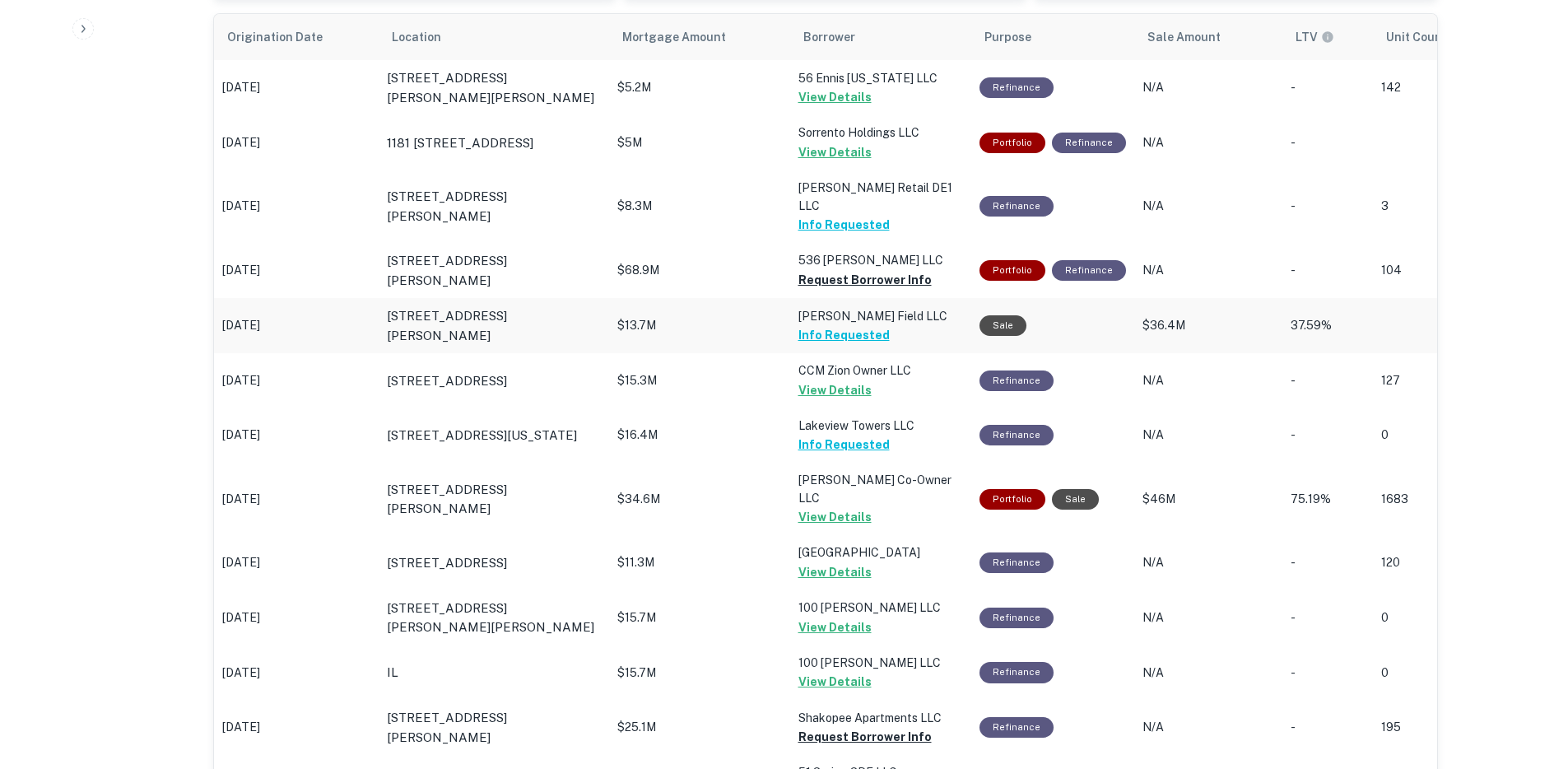
scroll to position [1028, 0]
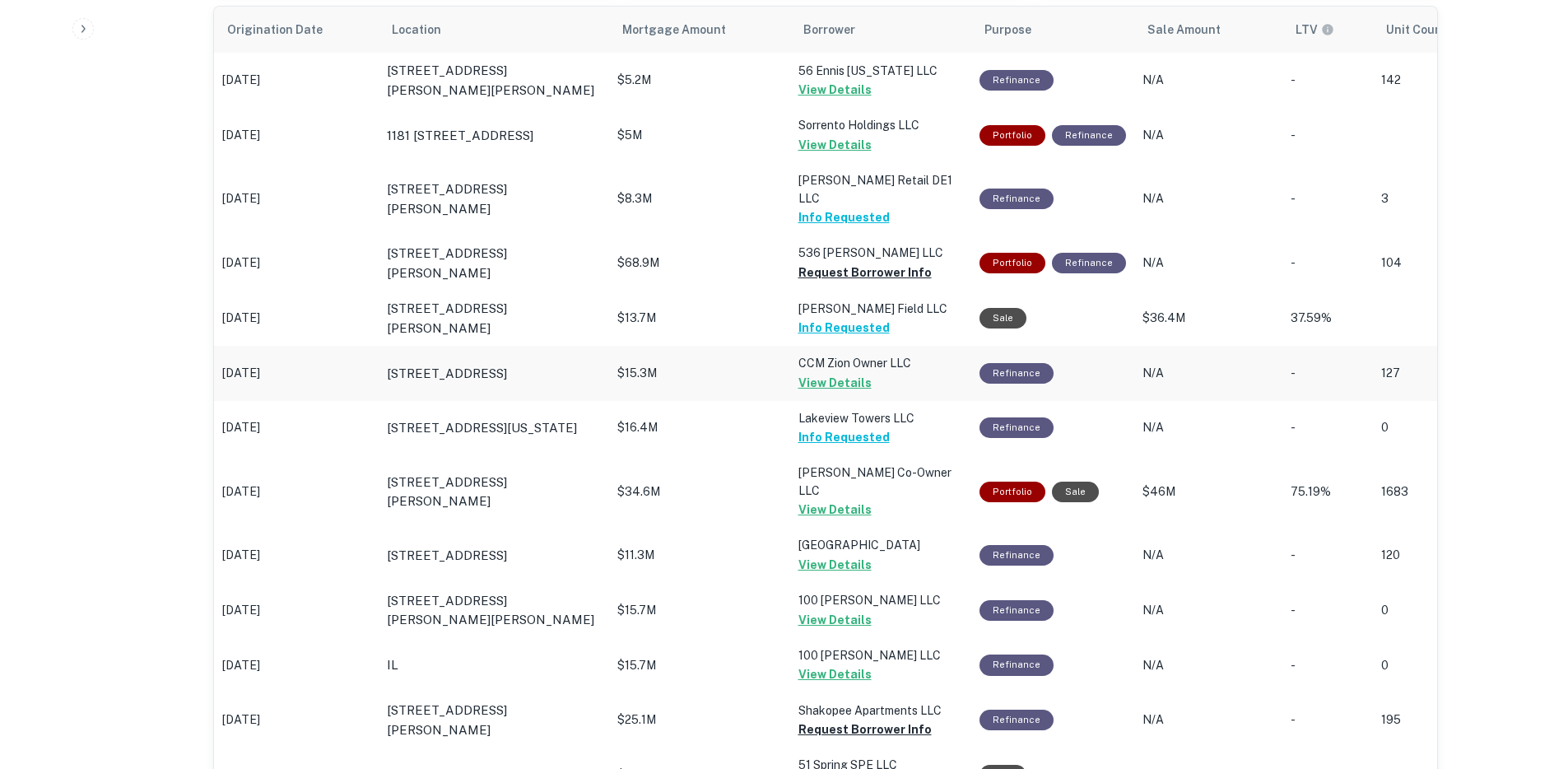
click at [843, 372] on button "View Details" at bounding box center [835, 382] width 73 height 20
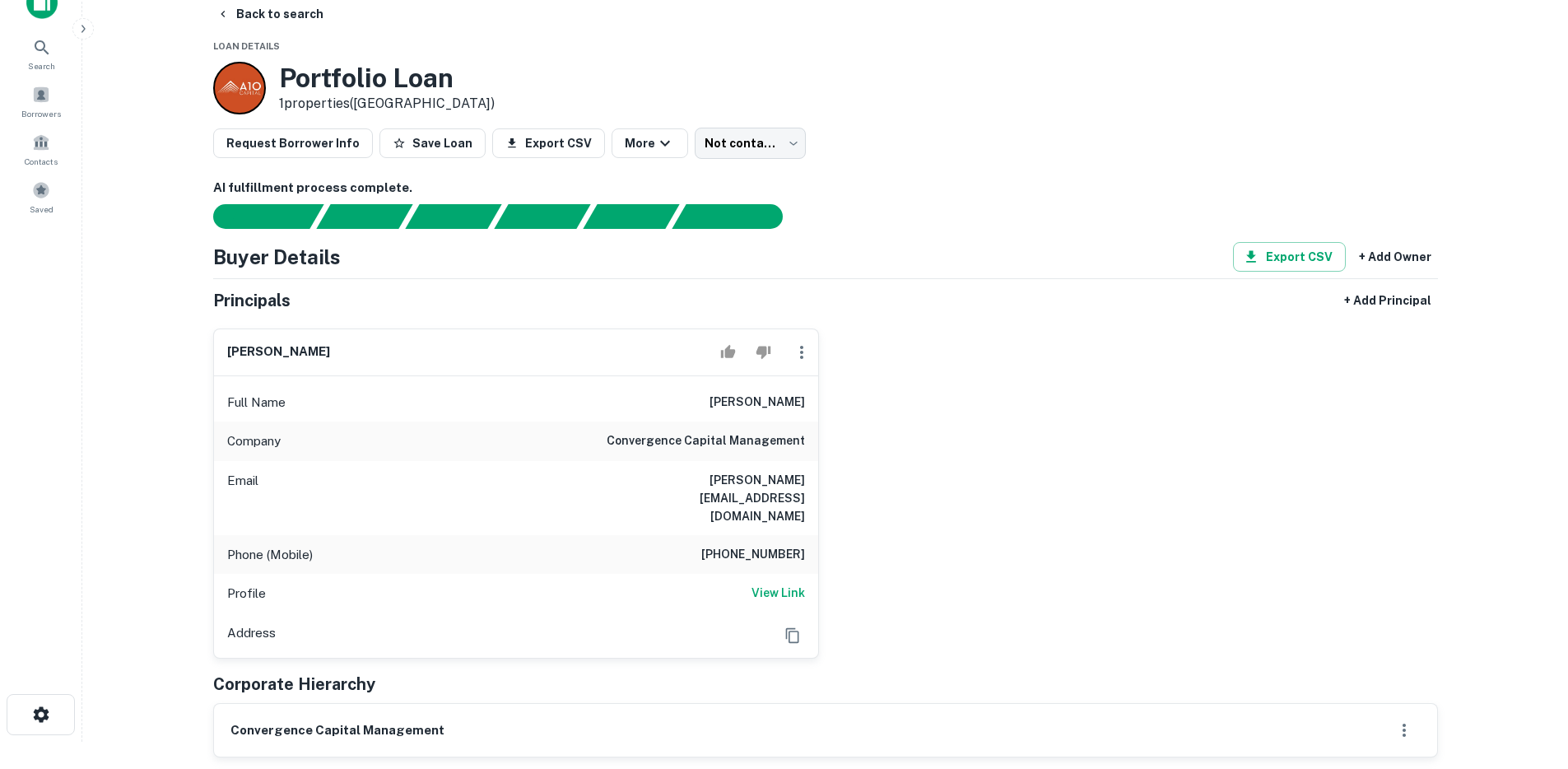
scroll to position [29, 0]
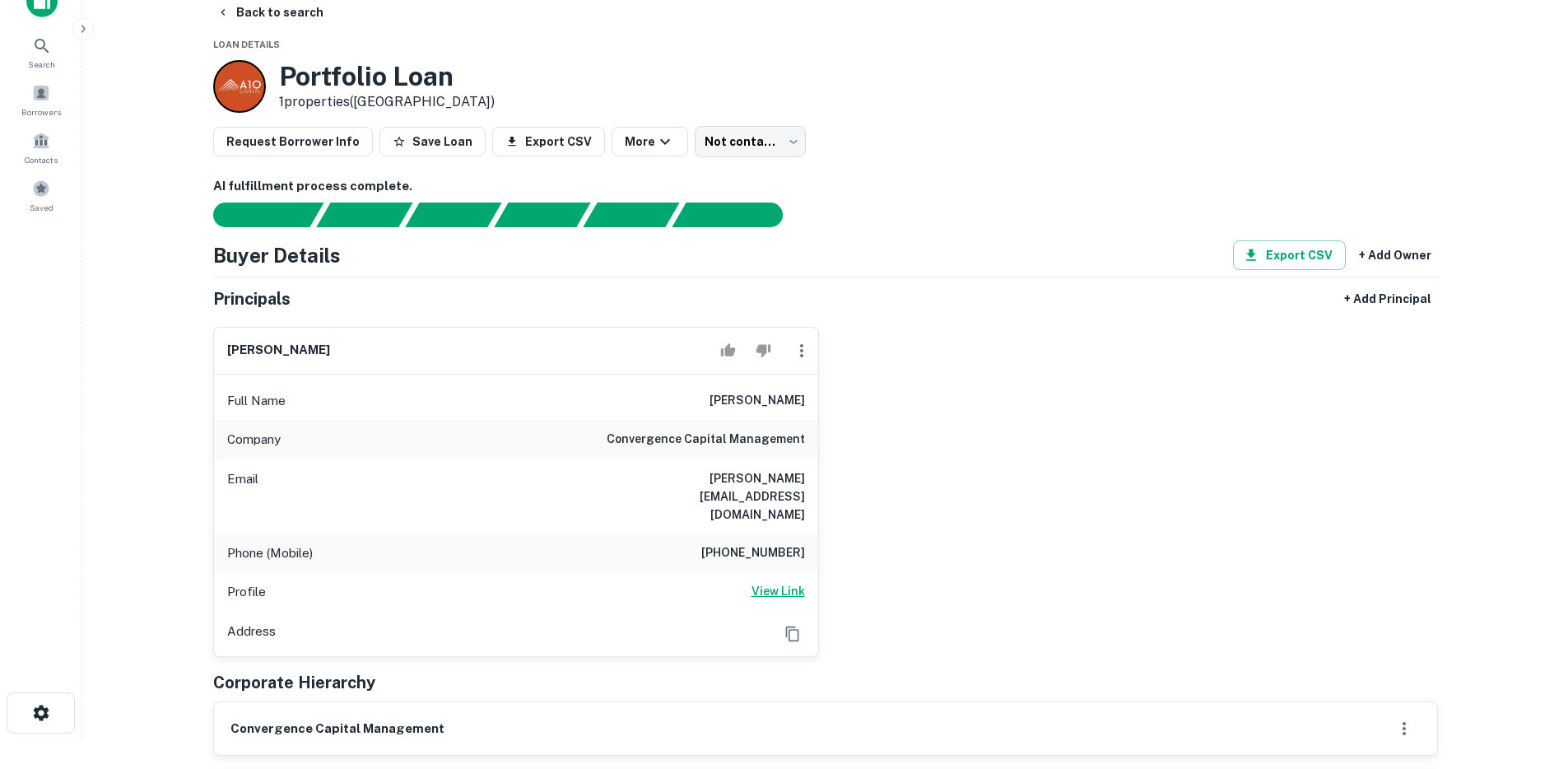
click at [761, 582] on h6 "View Link" at bounding box center [778, 591] width 54 height 18
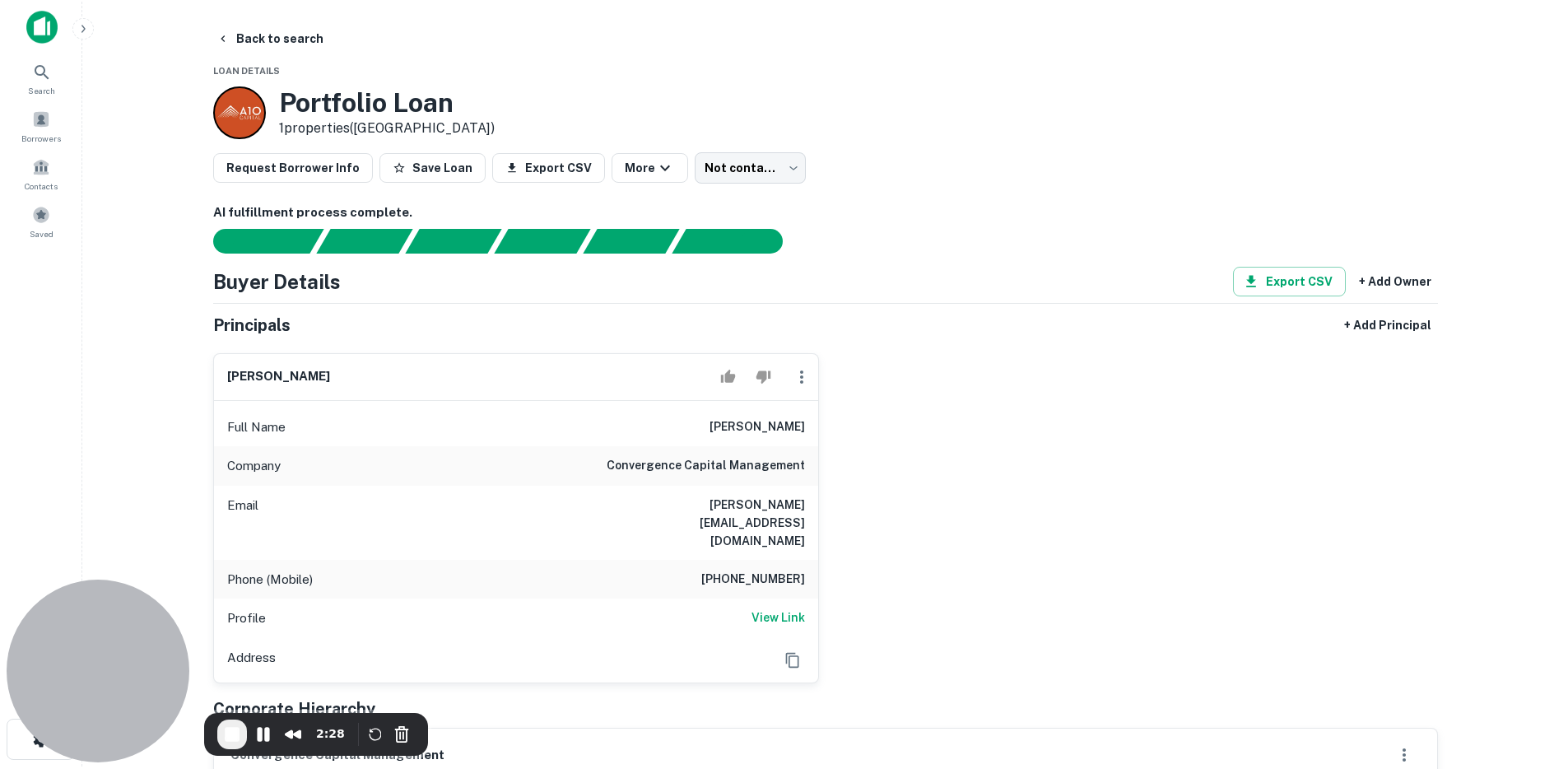
scroll to position [0, 0]
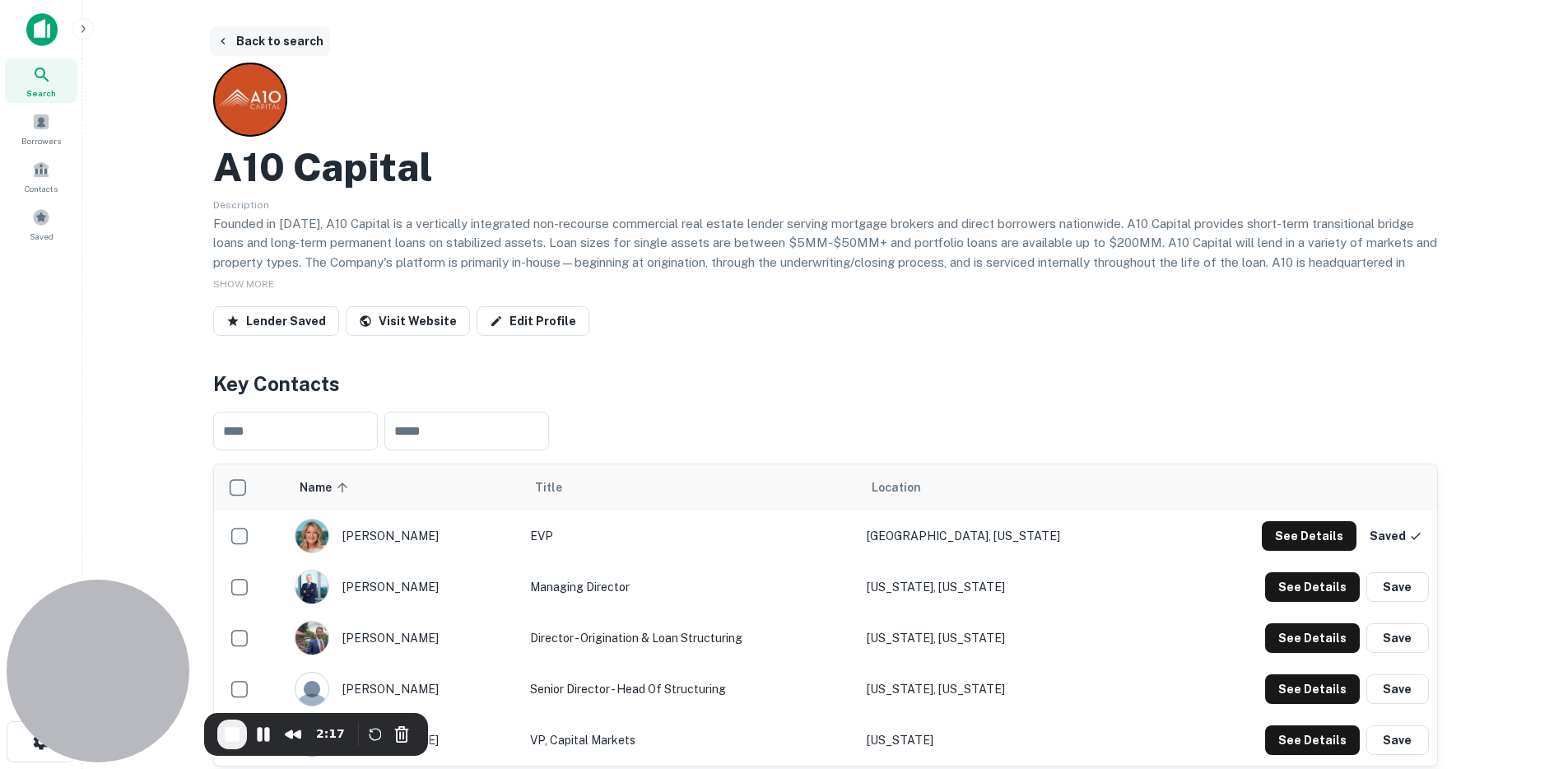
click at [267, 44] on button "Back to search" at bounding box center [269, 41] width 120 height 30
click at [49, 75] on icon at bounding box center [42, 74] width 20 height 20
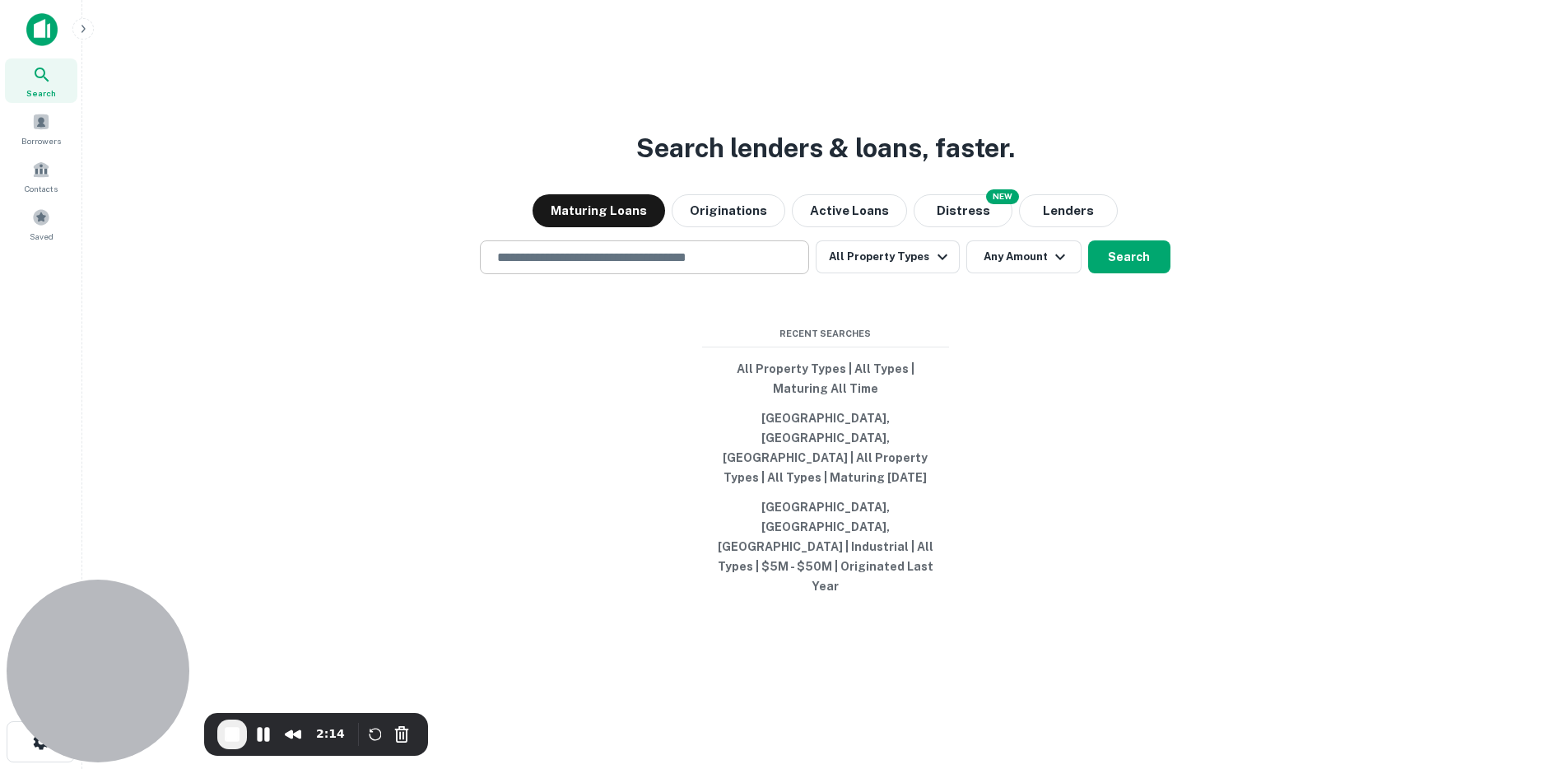
drag, startPoint x: 535, startPoint y: 311, endPoint x: 557, endPoint y: 304, distance: 23.1
click at [535, 267] on input "text" at bounding box center [645, 257] width 315 height 19
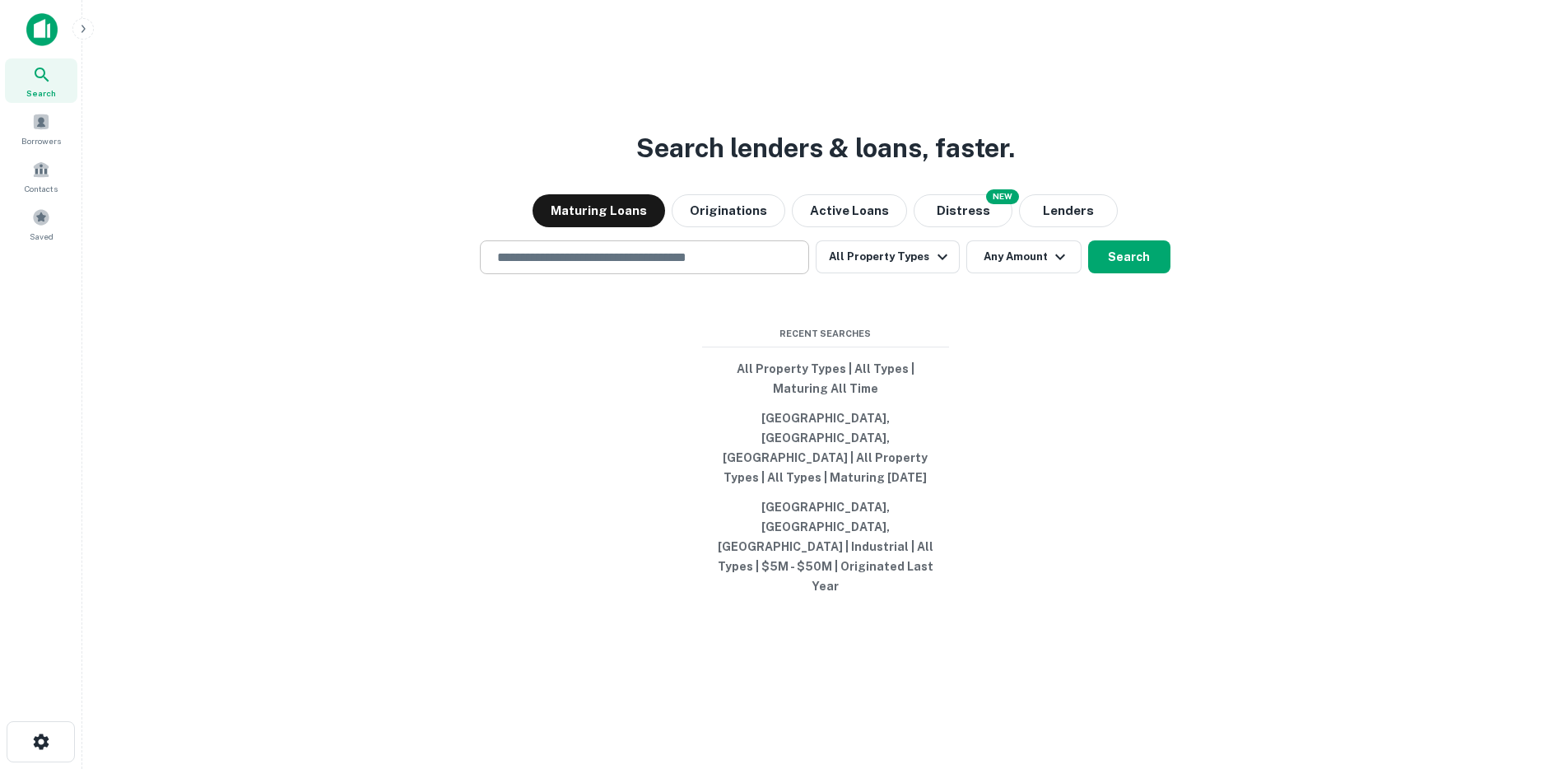
click at [609, 267] on input "text" at bounding box center [645, 257] width 315 height 19
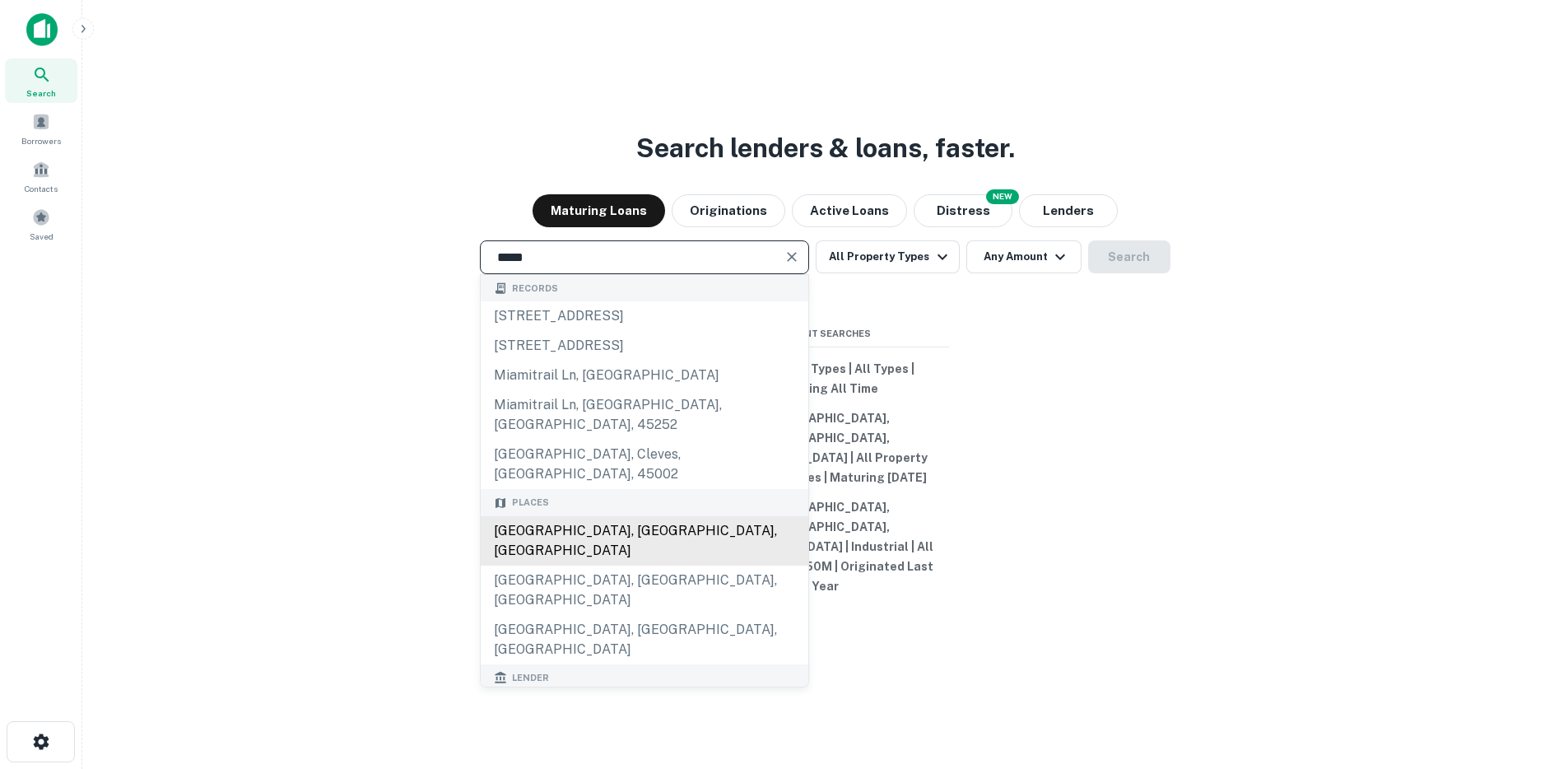
click at [582, 539] on div "[GEOGRAPHIC_DATA], [GEOGRAPHIC_DATA], [GEOGRAPHIC_DATA]" at bounding box center [645, 541] width 328 height 49
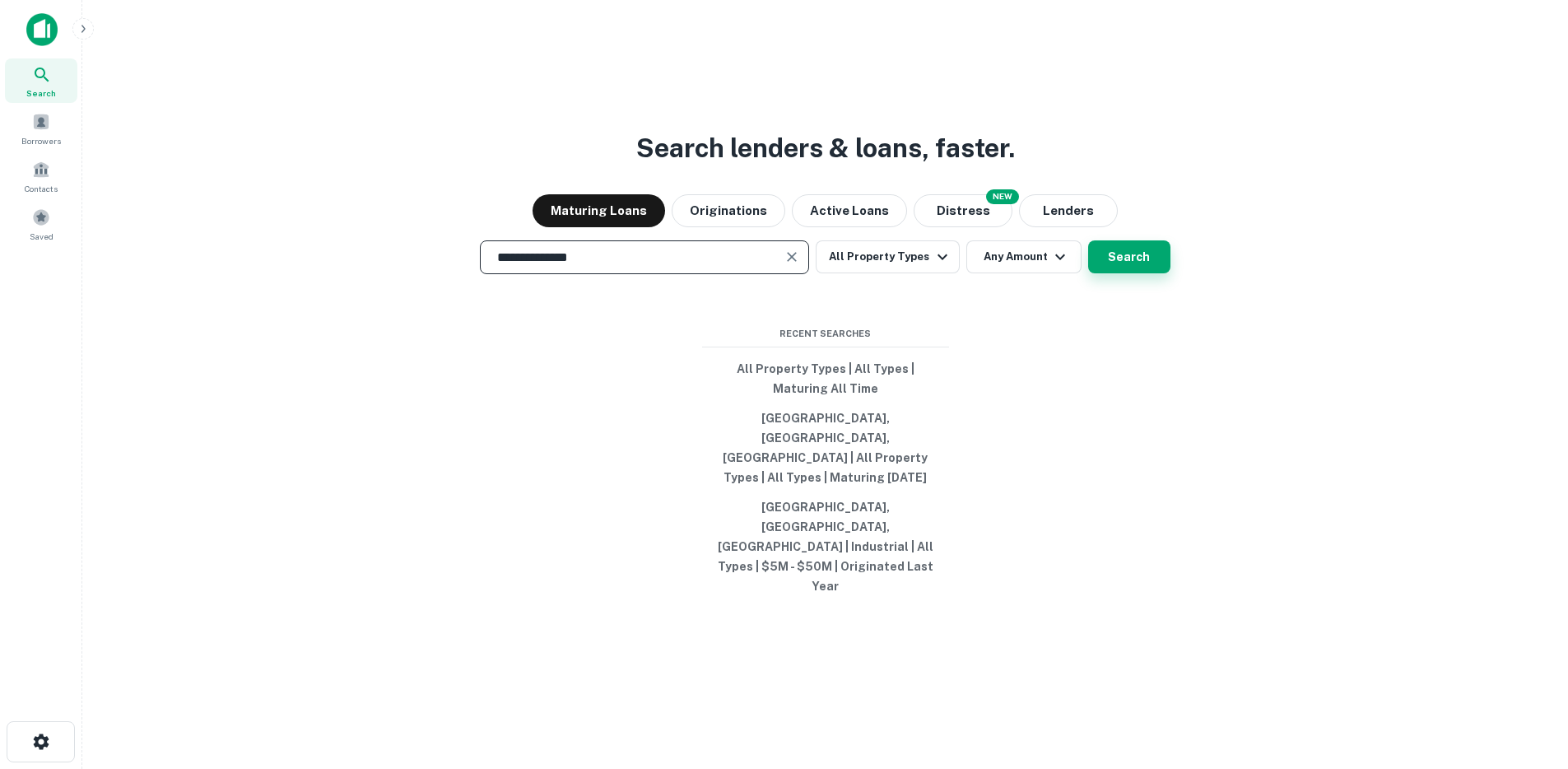
type input "**********"
click at [1132, 273] on button "Search" at bounding box center [1130, 256] width 83 height 33
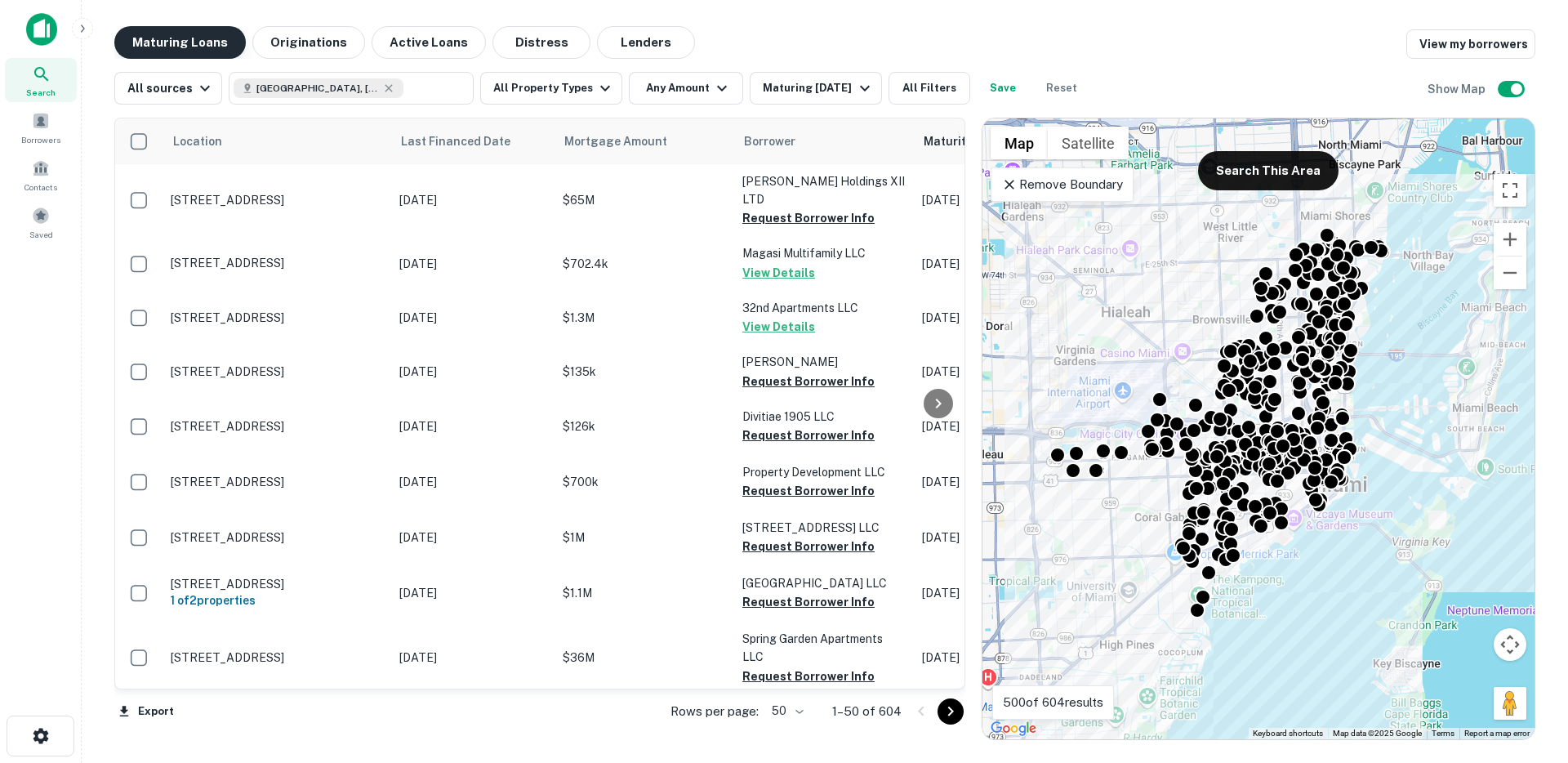
drag, startPoint x: 303, startPoint y: 36, endPoint x: 175, endPoint y: 39, distance: 128.0
click at [303, 36] on button "Originations" at bounding box center [309, 41] width 112 height 32
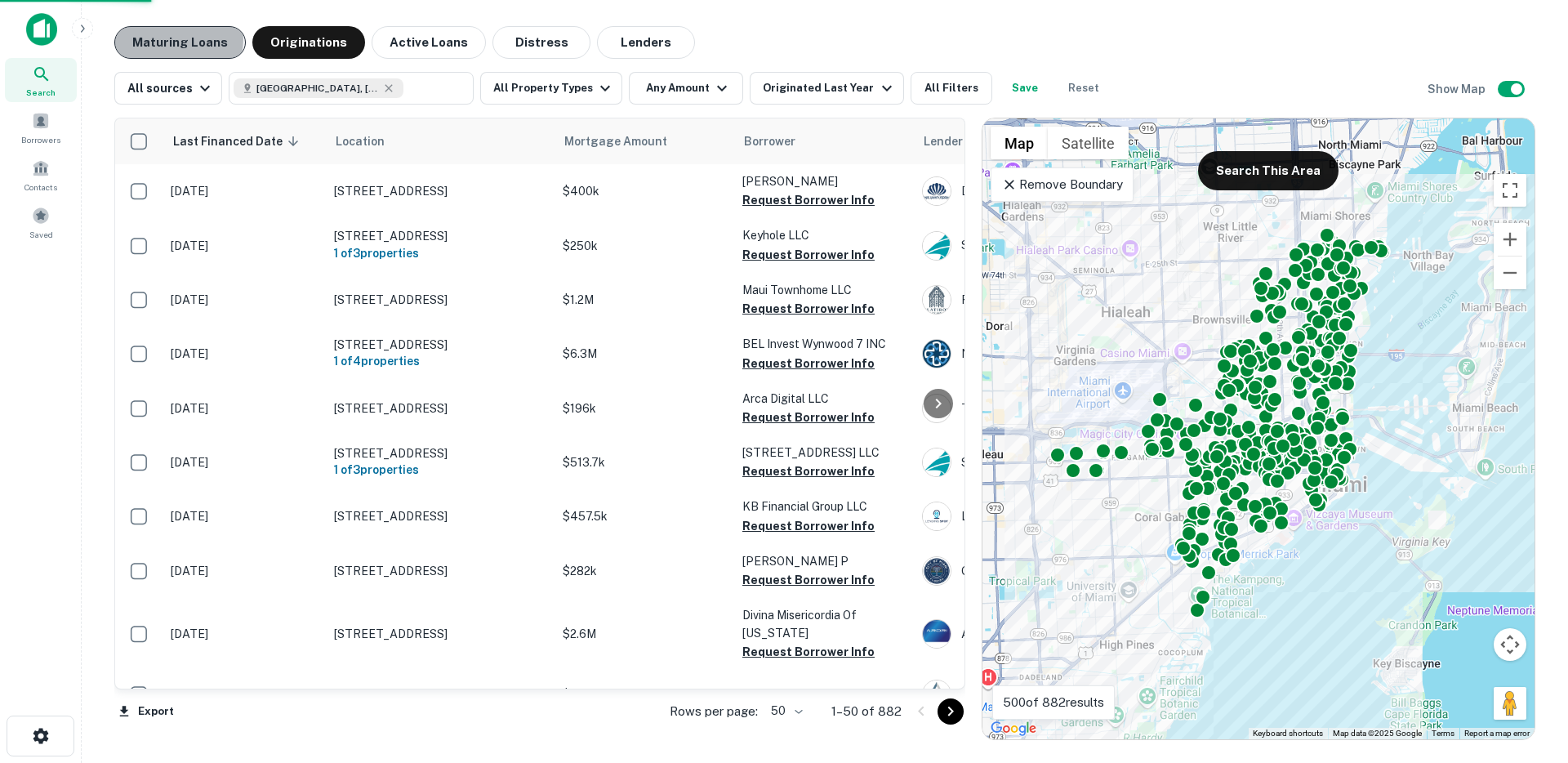
click at [173, 40] on button "Maturing Loans" at bounding box center [180, 41] width 132 height 32
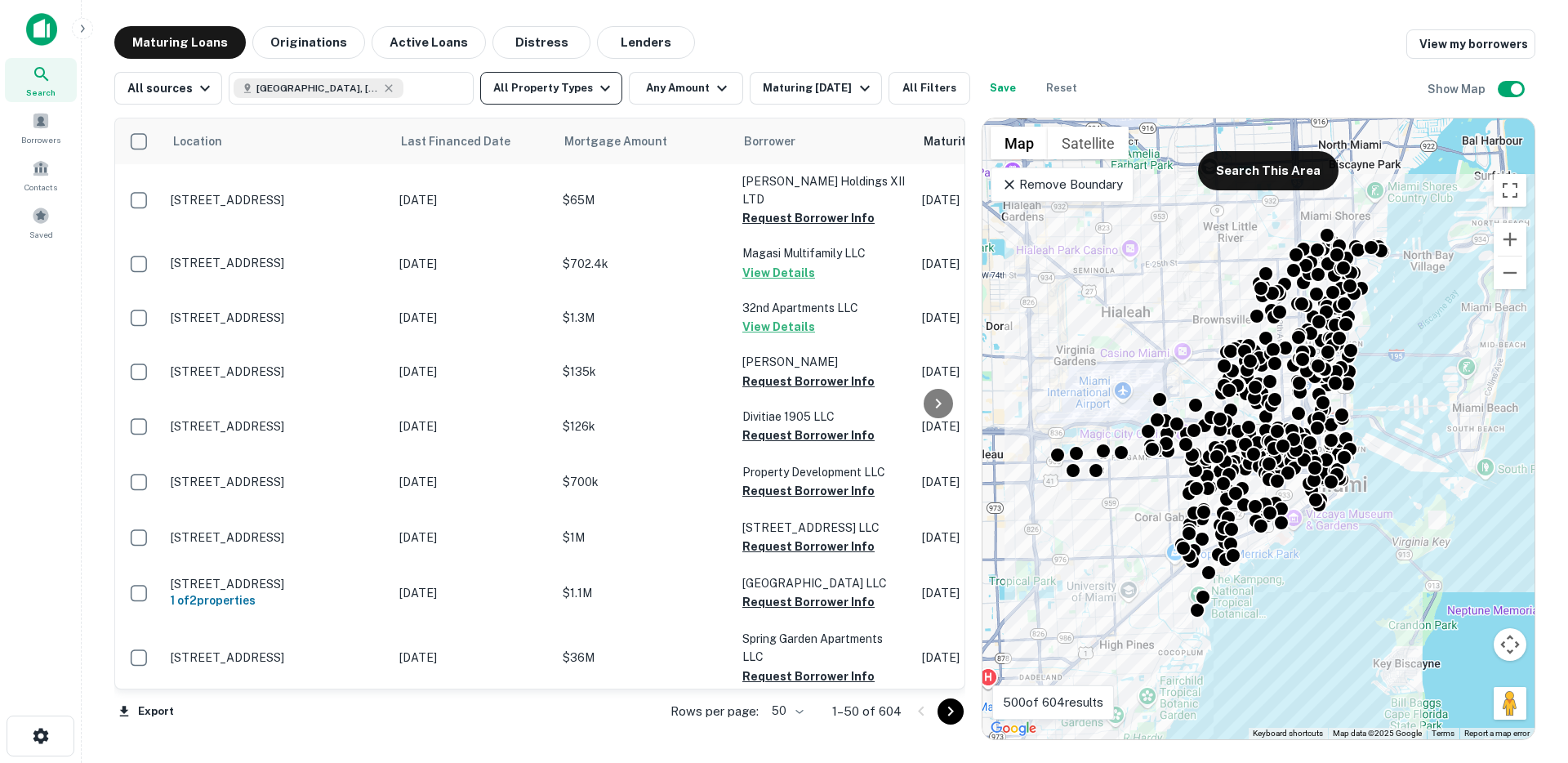
click at [554, 94] on button "All Property Types" at bounding box center [551, 88] width 142 height 32
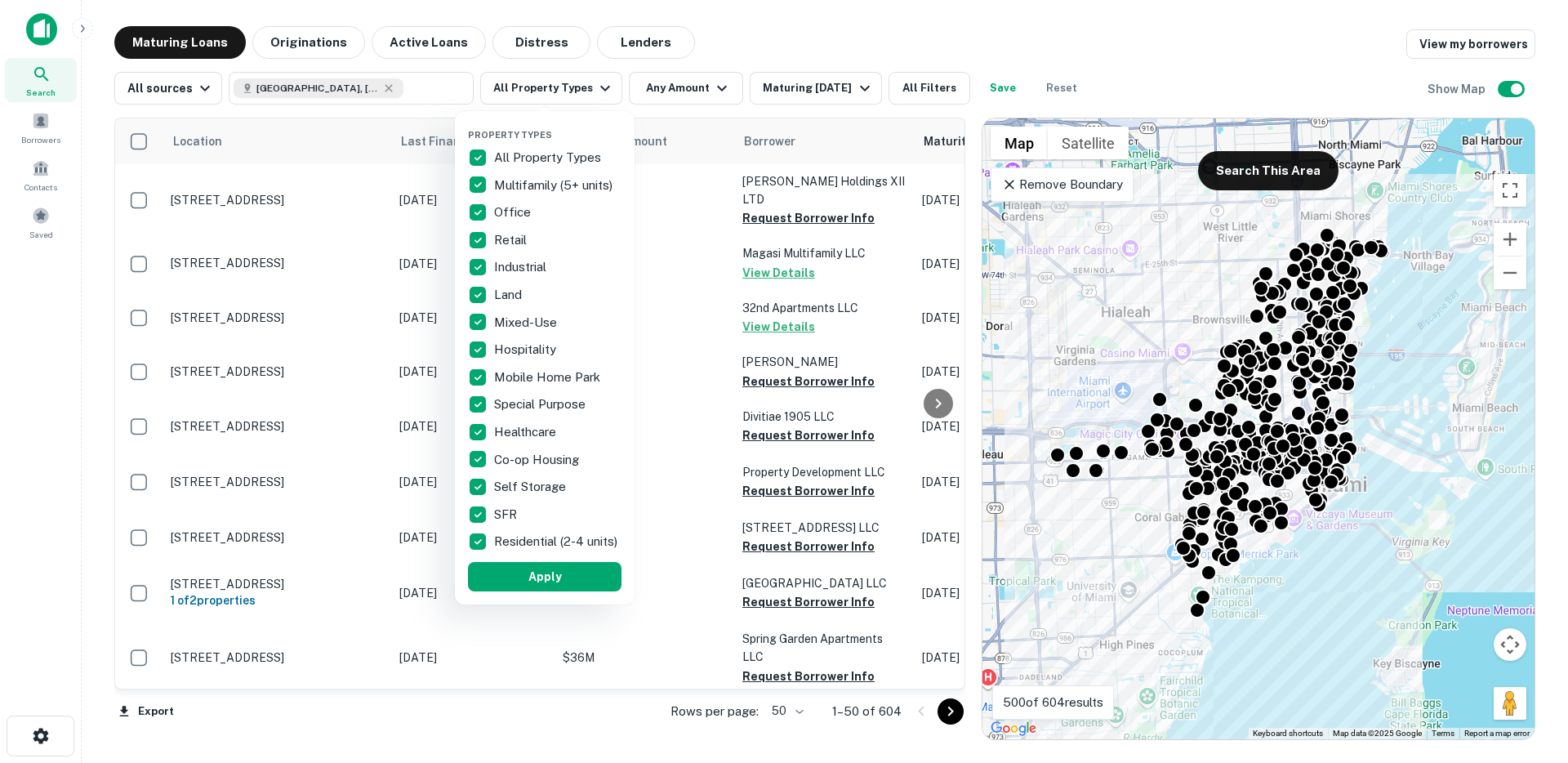
click at [671, 91] on div at bounding box center [784, 382] width 1568 height 763
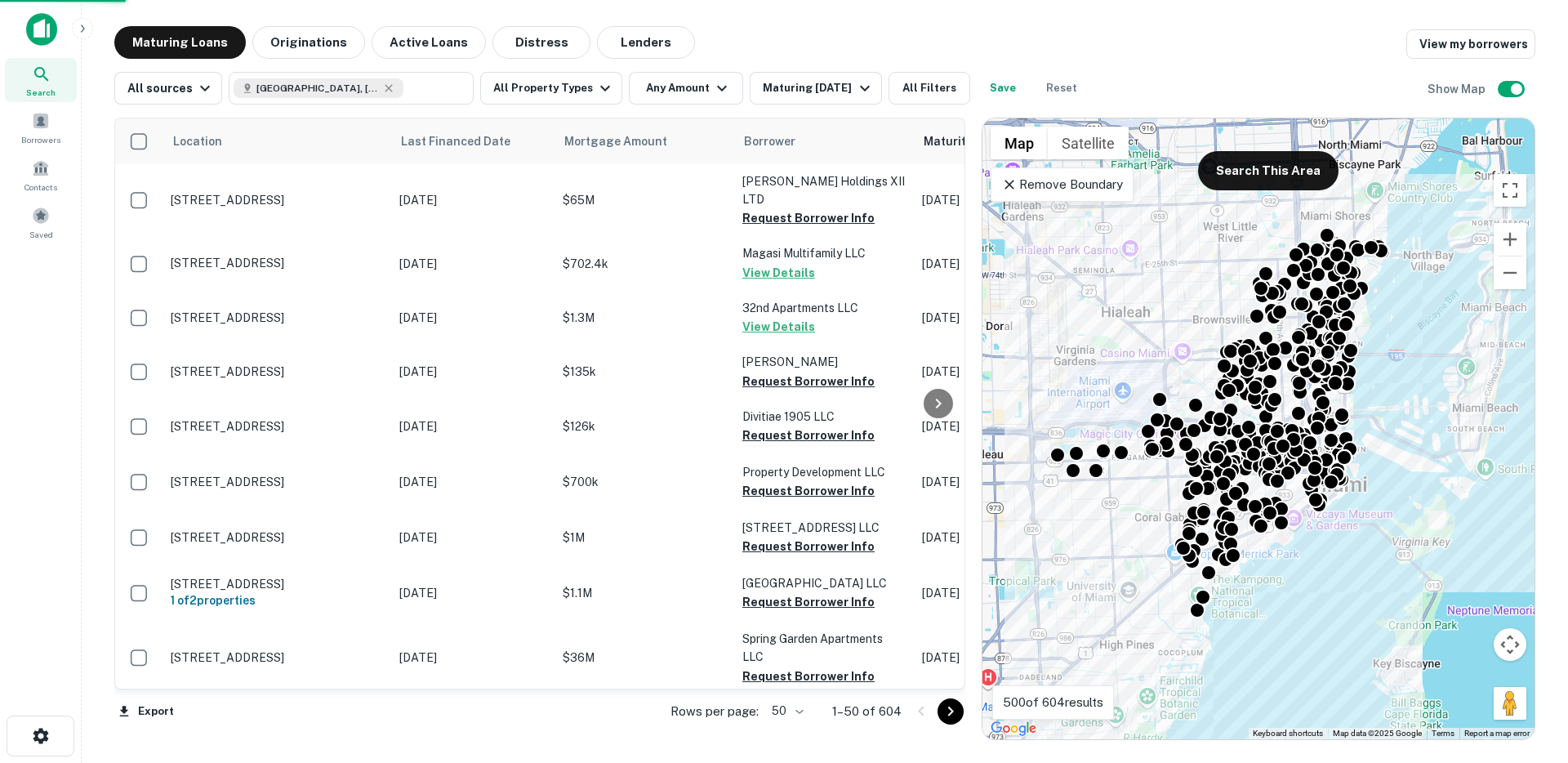
click at [697, 89] on div at bounding box center [784, 382] width 1568 height 763
click at [700, 91] on button "Any Amount" at bounding box center [686, 88] width 114 height 32
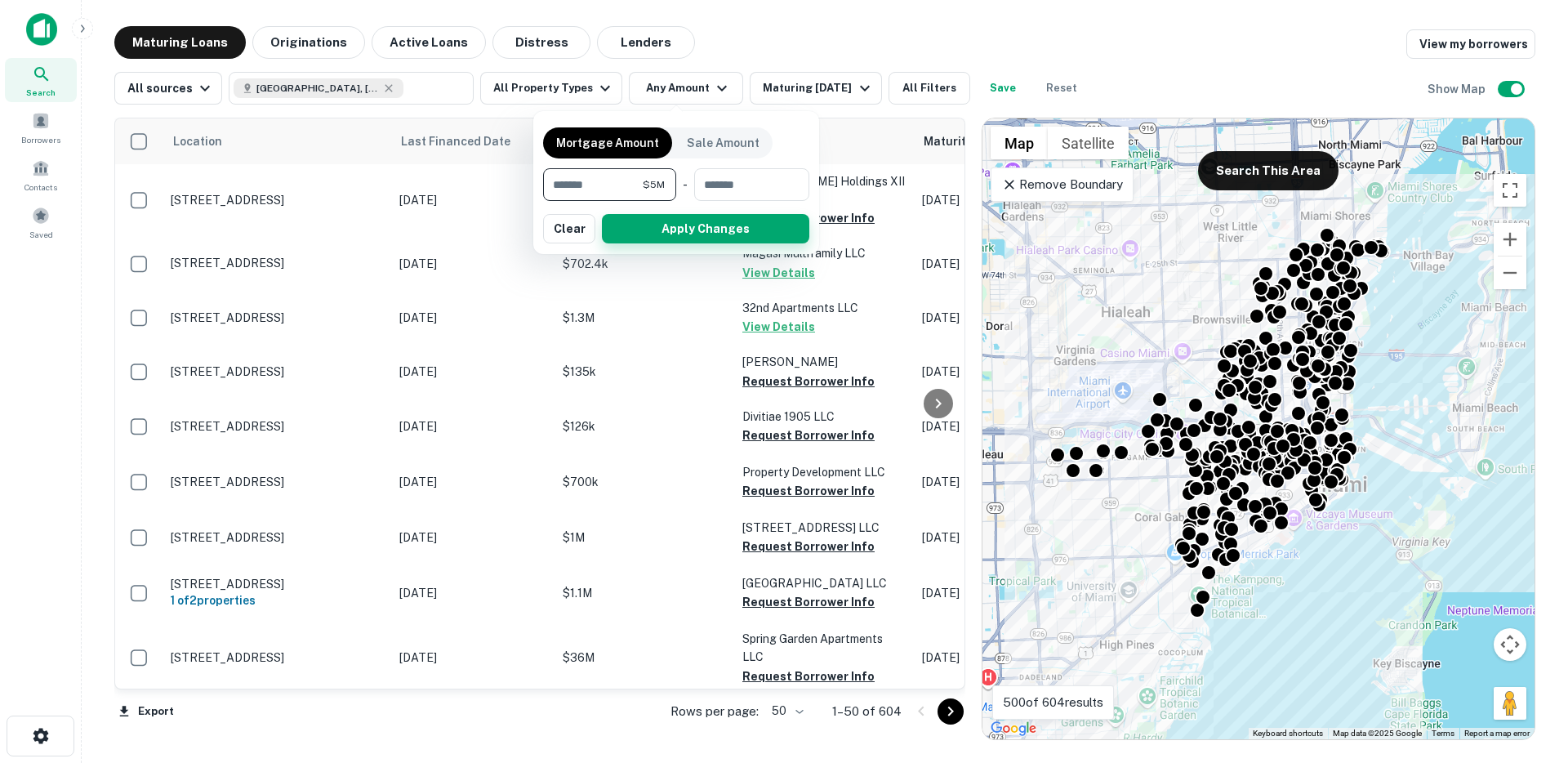
type input "*******"
click at [720, 232] on button "Apply Changes" at bounding box center [705, 229] width 207 height 29
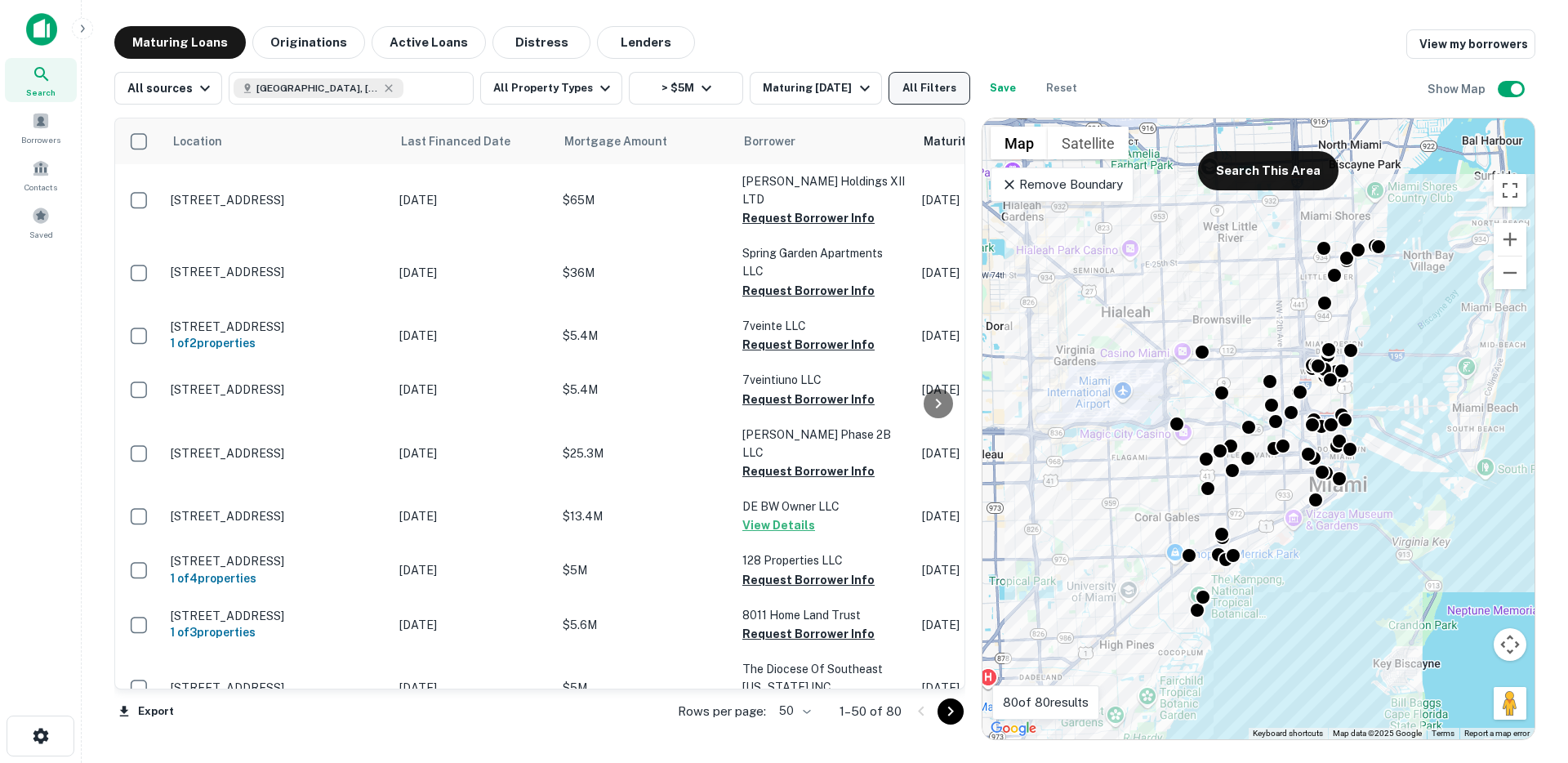
click at [940, 83] on button "All Filters" at bounding box center [929, 88] width 82 height 32
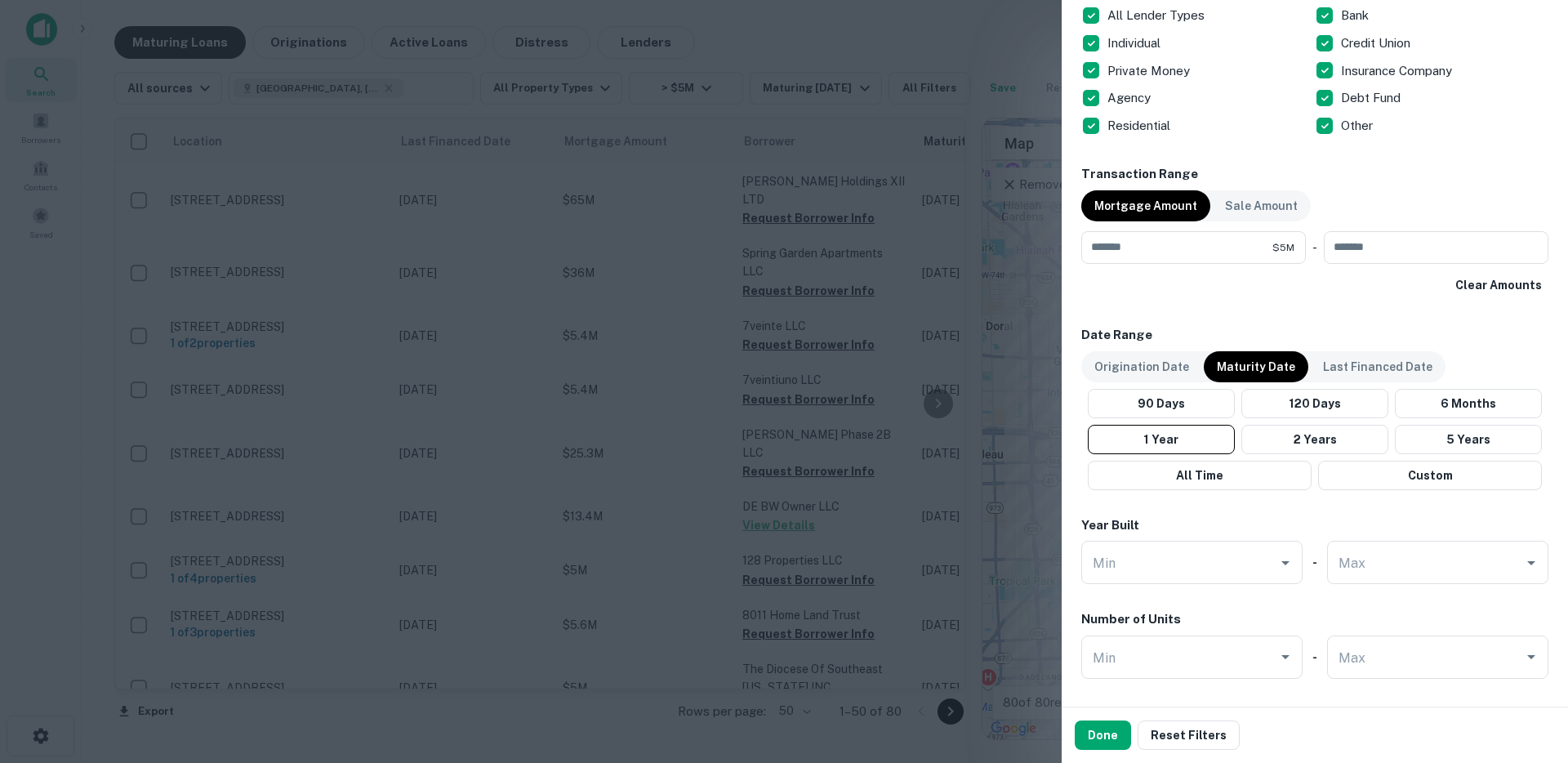
scroll to position [409, 0]
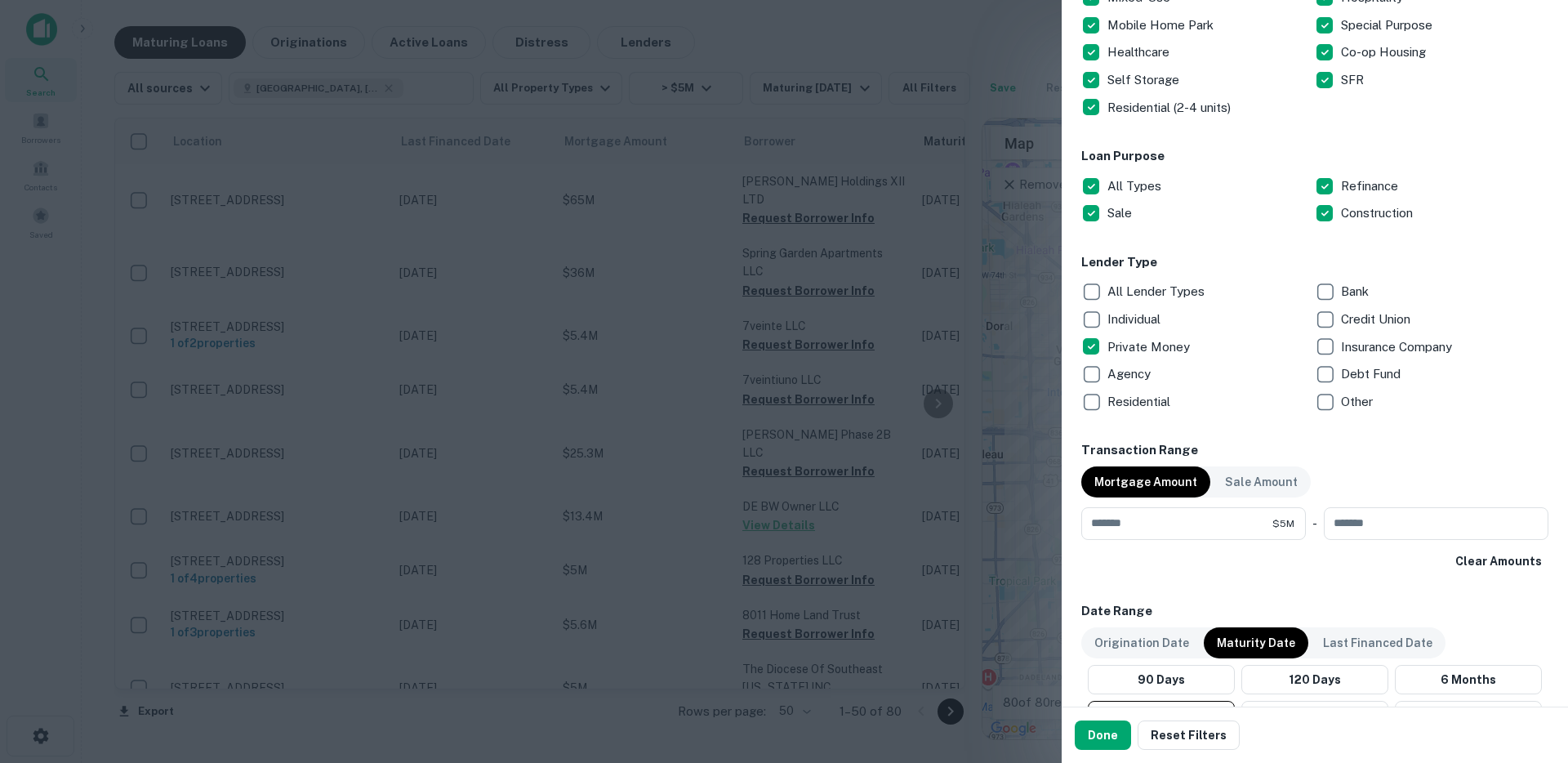
click at [1341, 378] on p "Debt Fund" at bounding box center [1373, 373] width 63 height 19
click at [1105, 737] on button "Done" at bounding box center [1102, 735] width 56 height 29
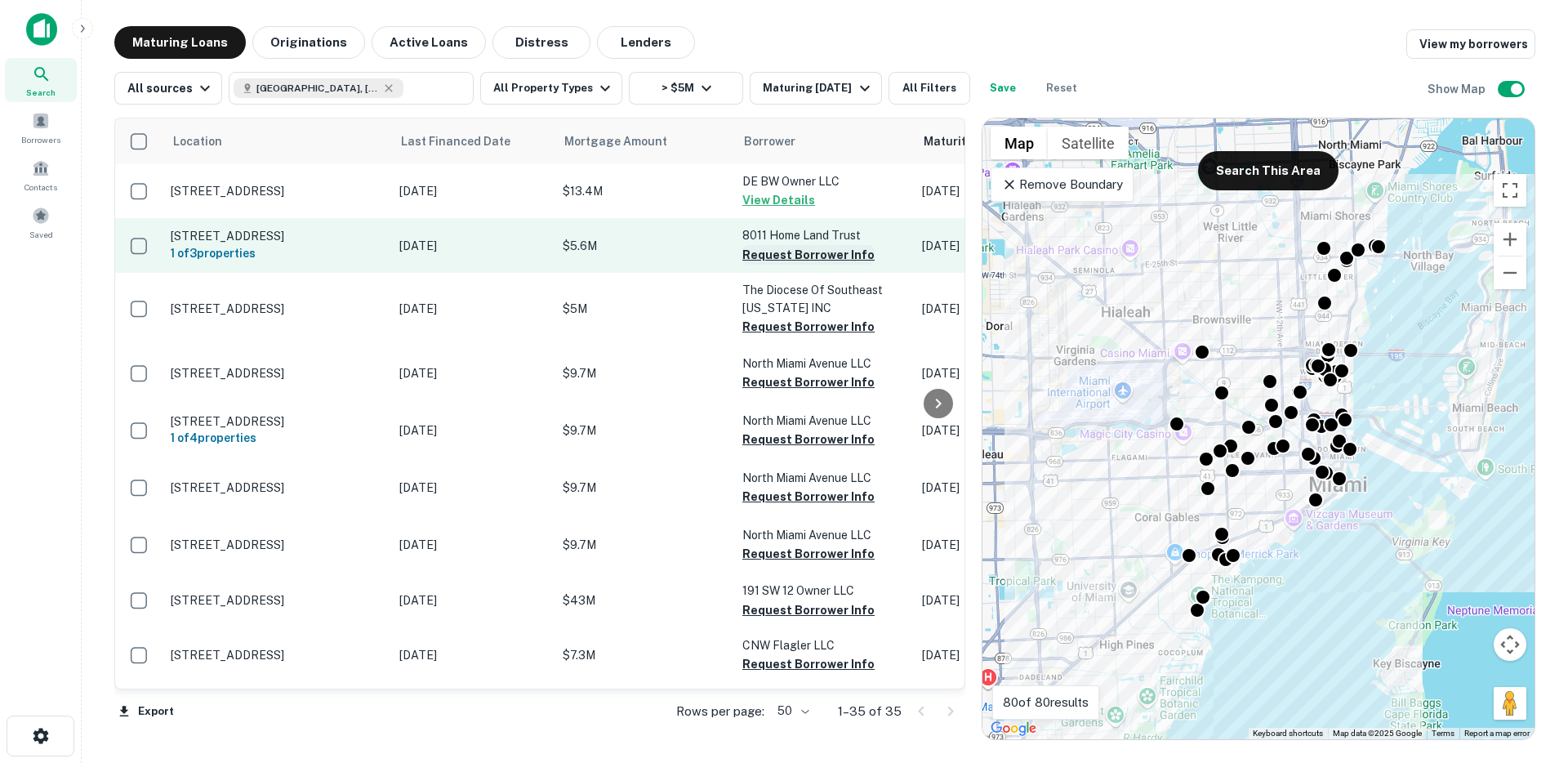
click at [771, 257] on button "Request Borrower Info" at bounding box center [809, 254] width 133 height 19
